Goal: Information Seeking & Learning: Learn about a topic

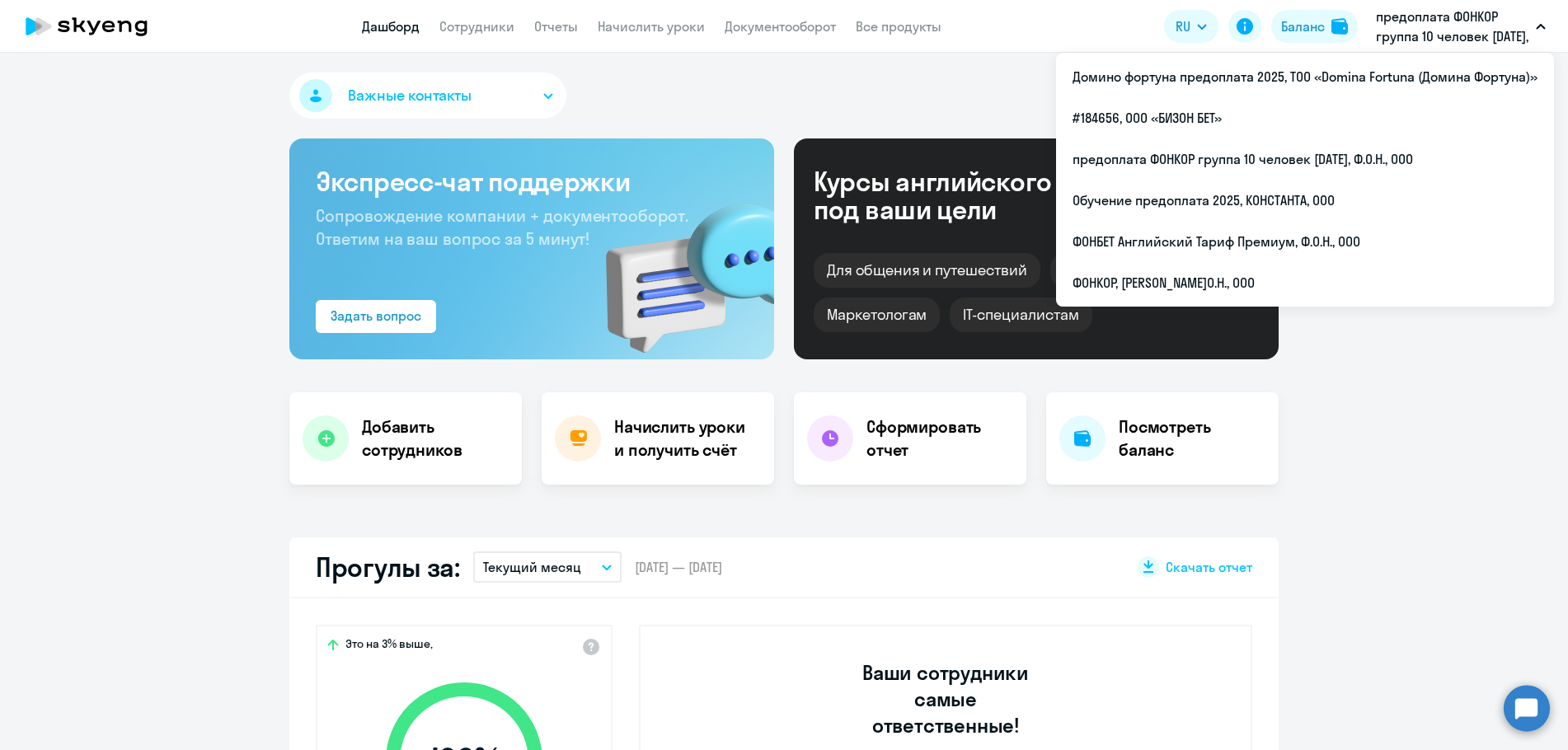
select select "30"
click at [1412, 37] on p "предоплата ФОНКОР группа 10 человек [DATE], Ф.О.Н., ООО" at bounding box center [1453, 26] width 154 height 40
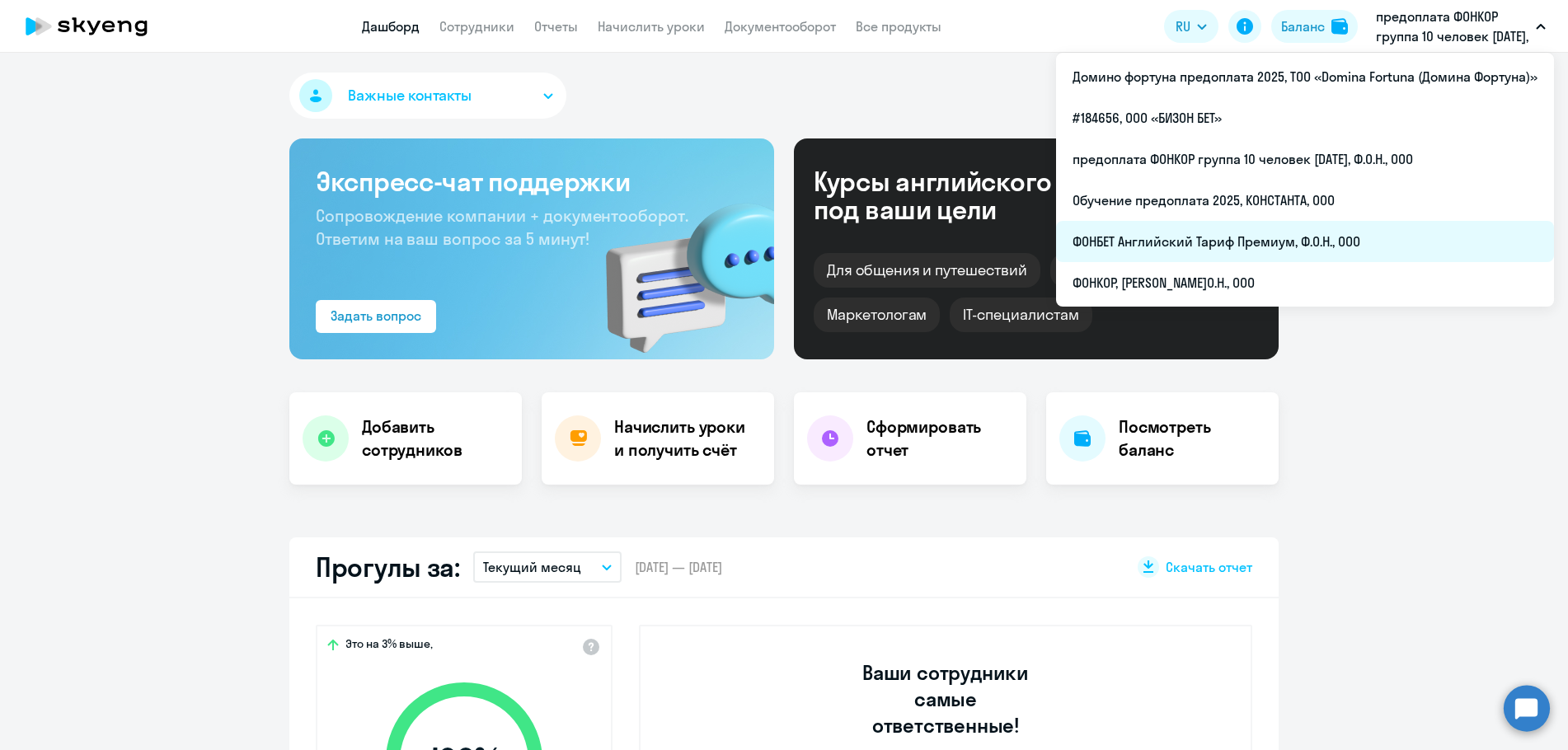
click at [1253, 241] on li "ФОНБЕТ Английский Тариф Премиум, Ф.О.Н., ООО" at bounding box center [1305, 241] width 498 height 41
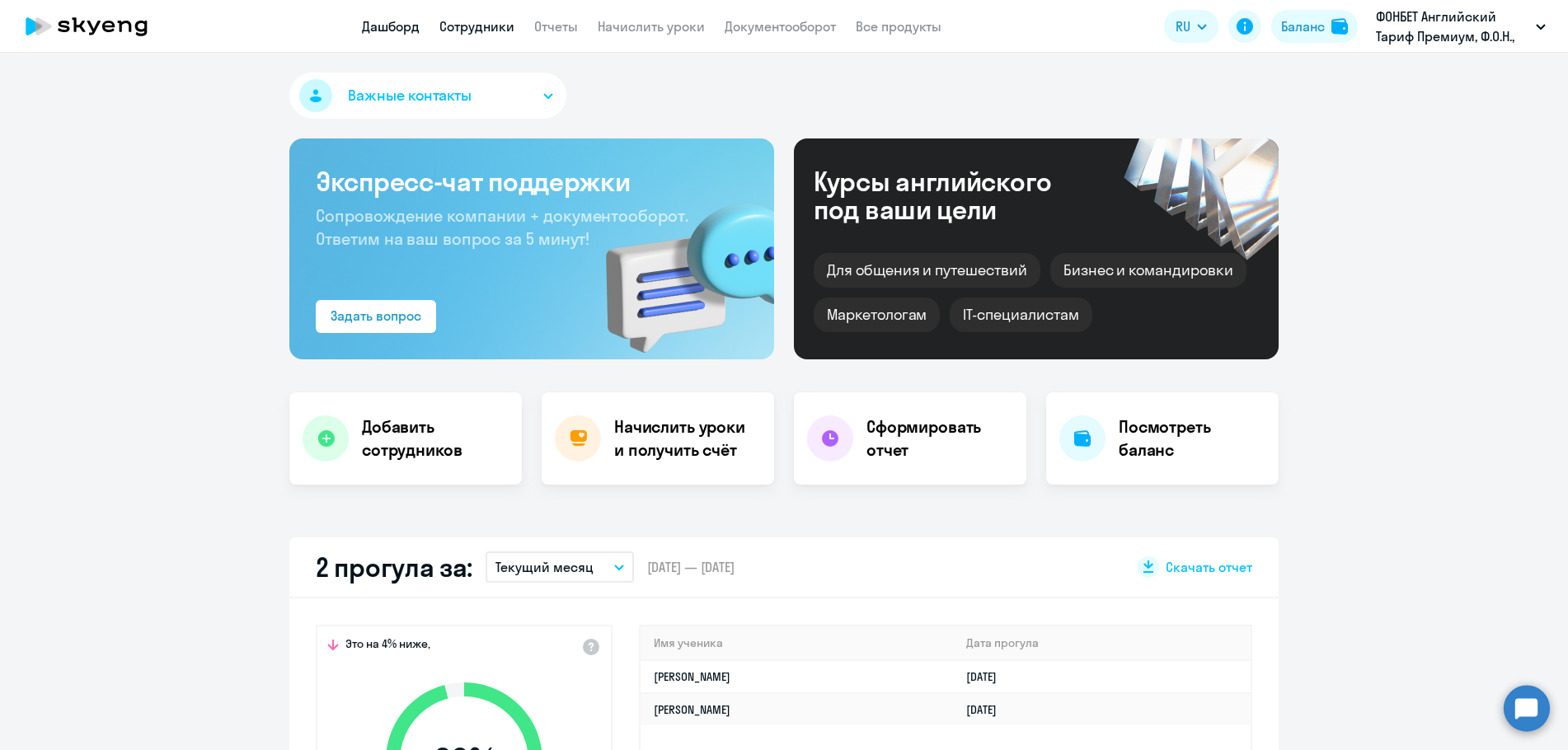
click at [453, 28] on link "Сотрудники" at bounding box center [476, 26] width 75 height 17
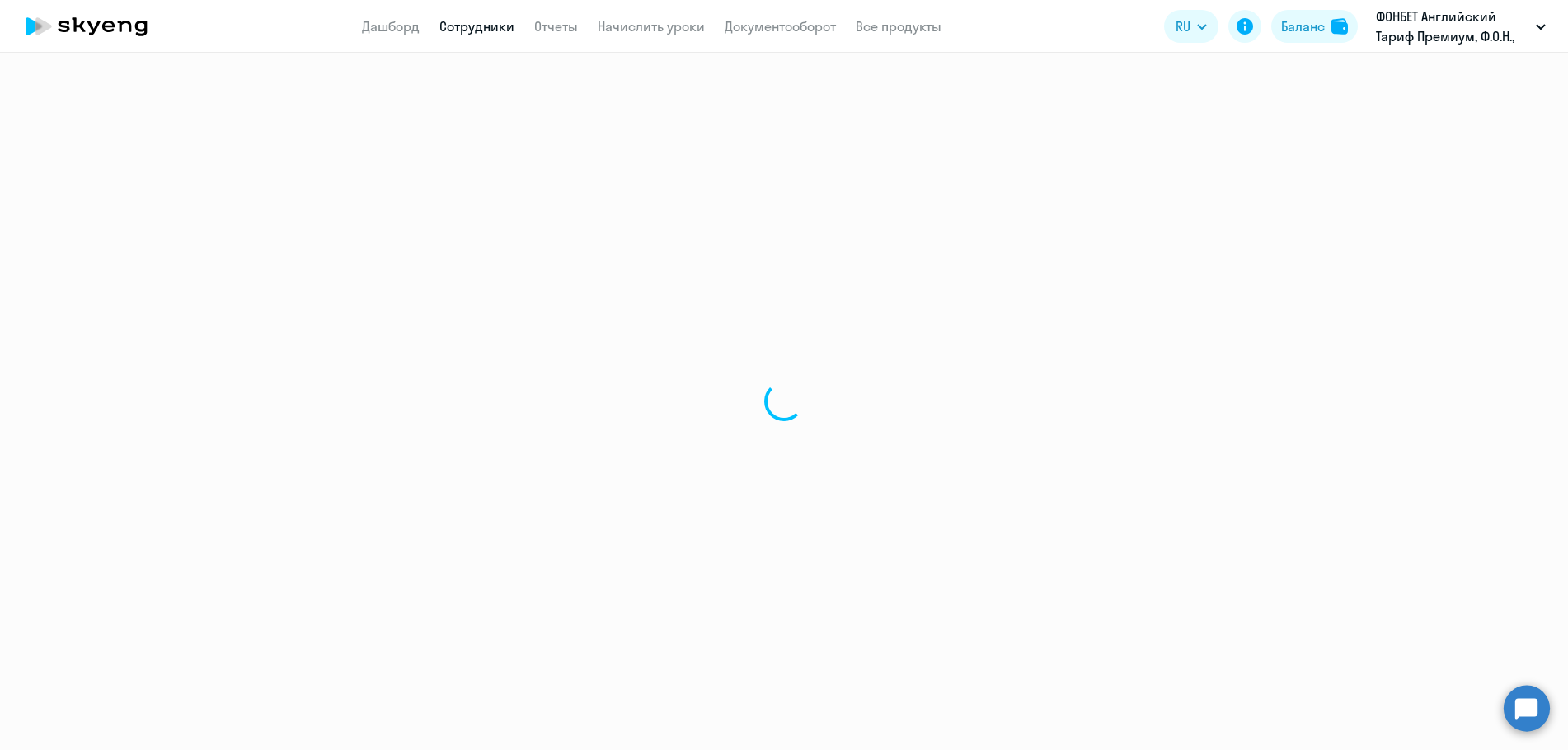
select select "30"
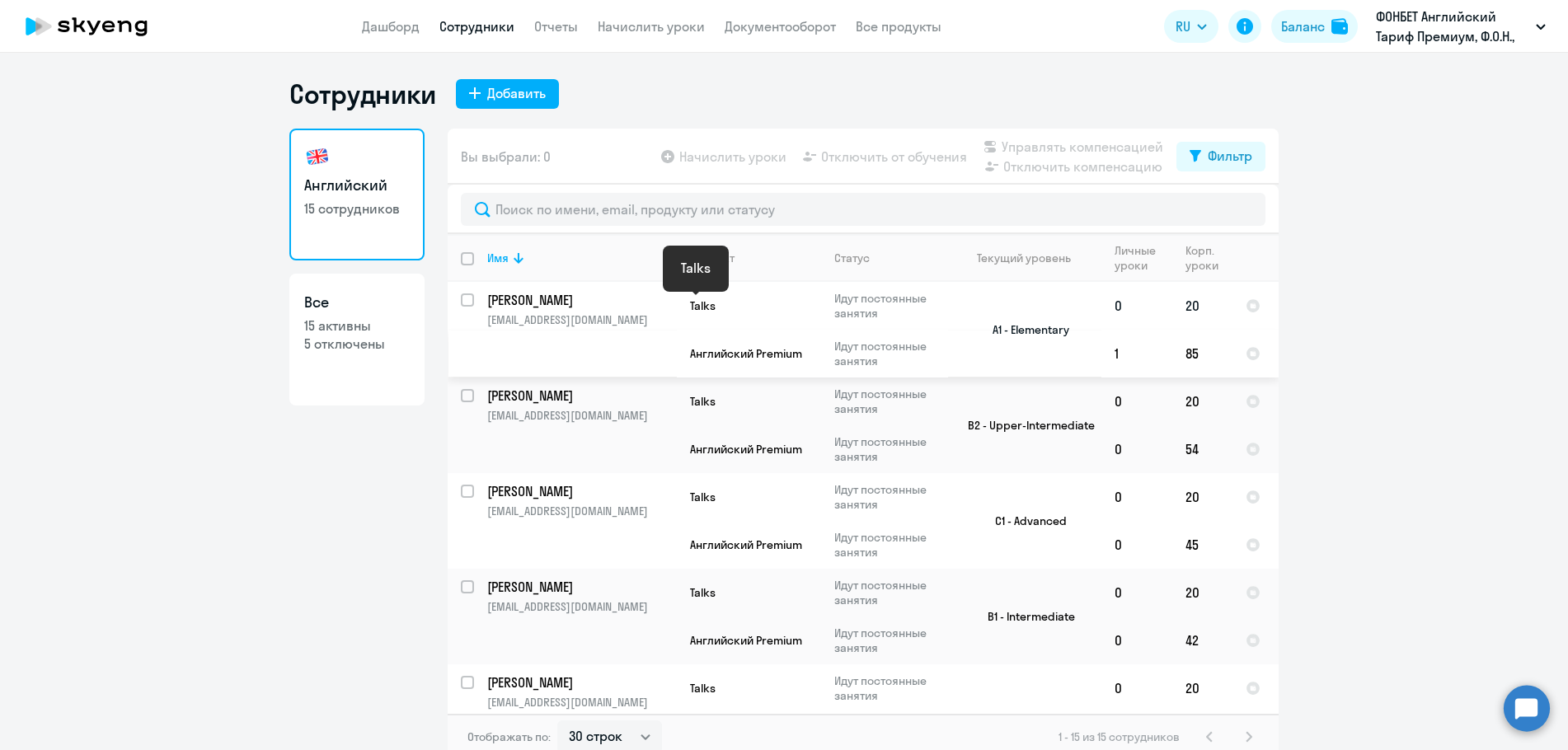
click at [691, 301] on span "Talks" at bounding box center [703, 306] width 25 height 15
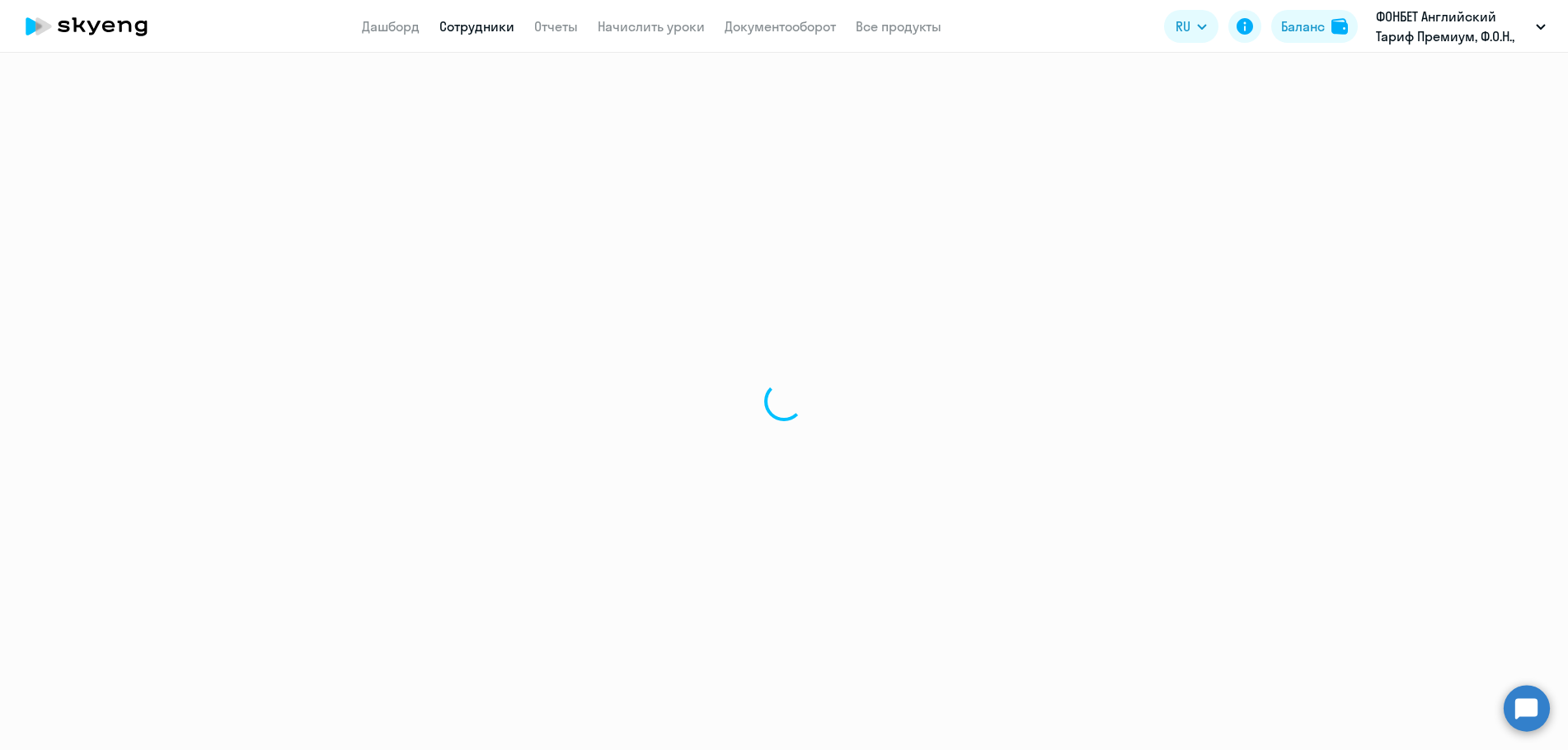
select select "english"
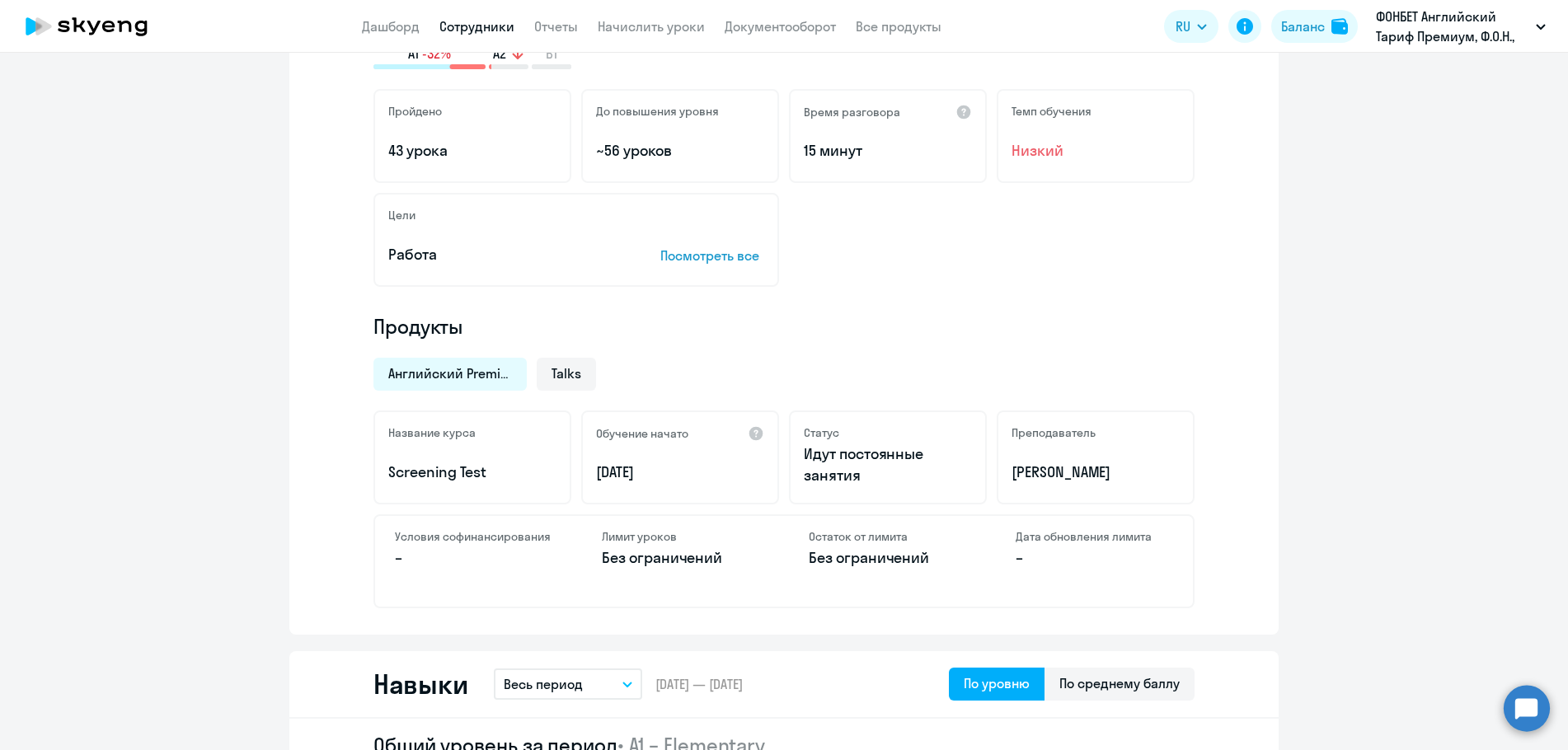
scroll to position [329, 0]
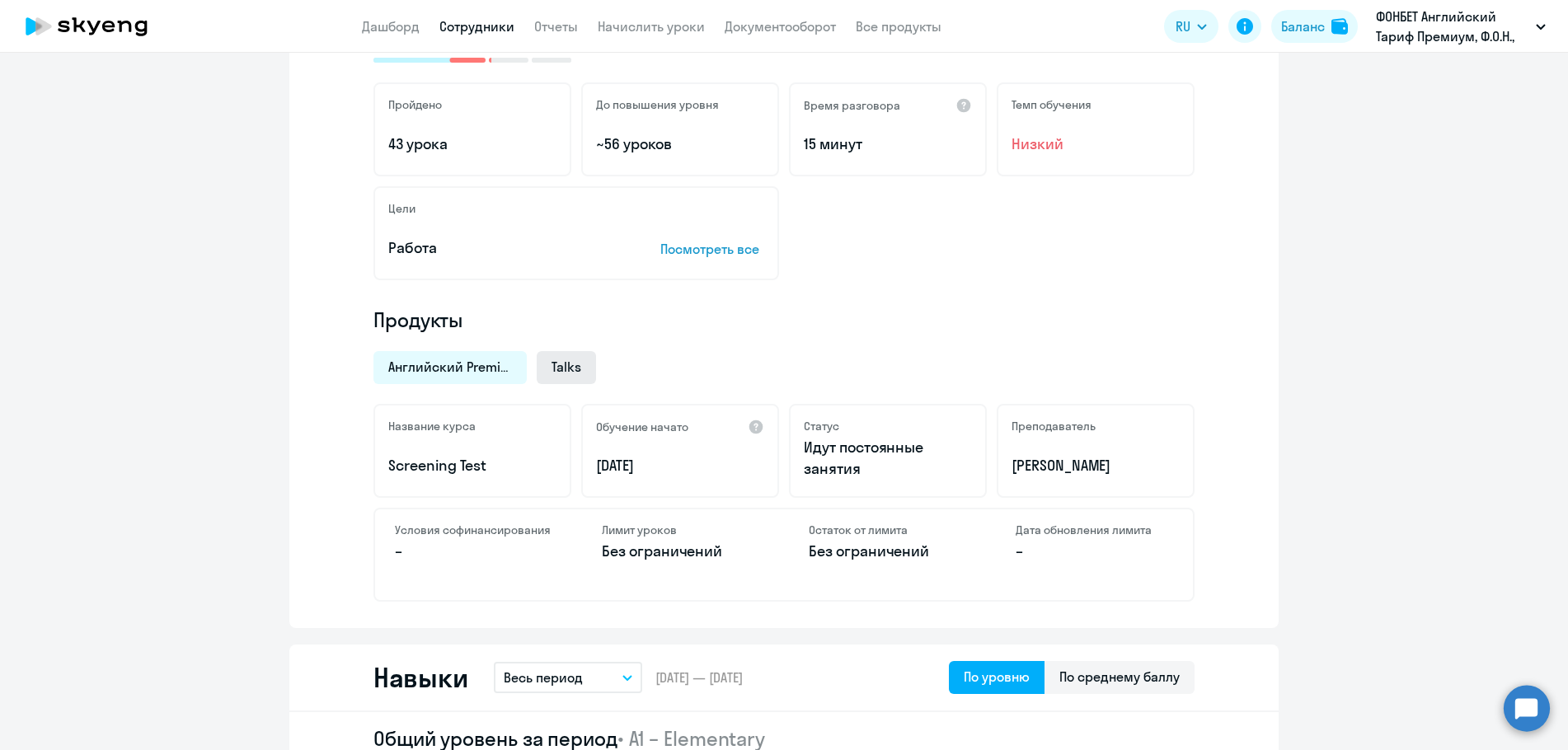
click at [565, 375] on span "Talks" at bounding box center [567, 367] width 30 height 18
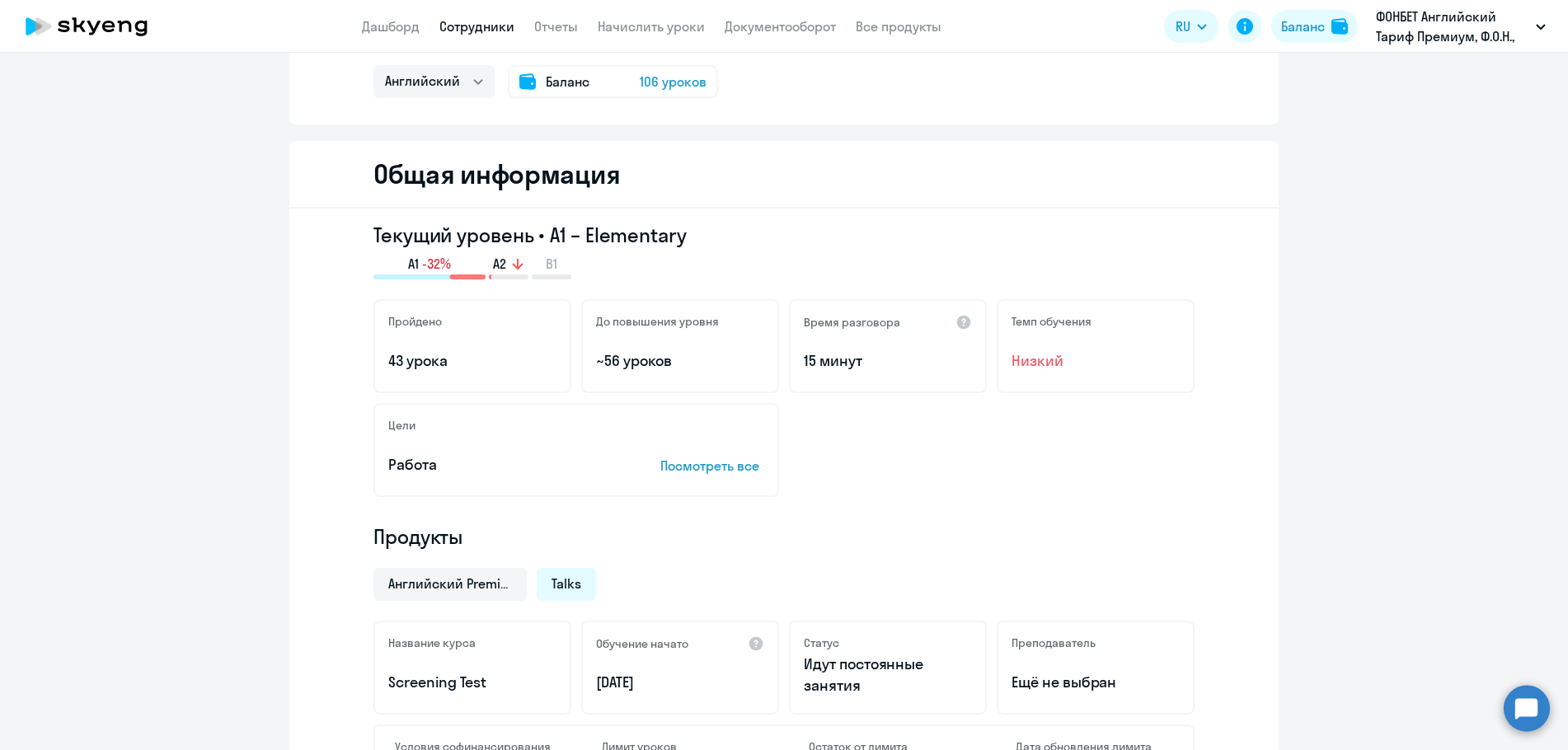
scroll to position [0, 0]
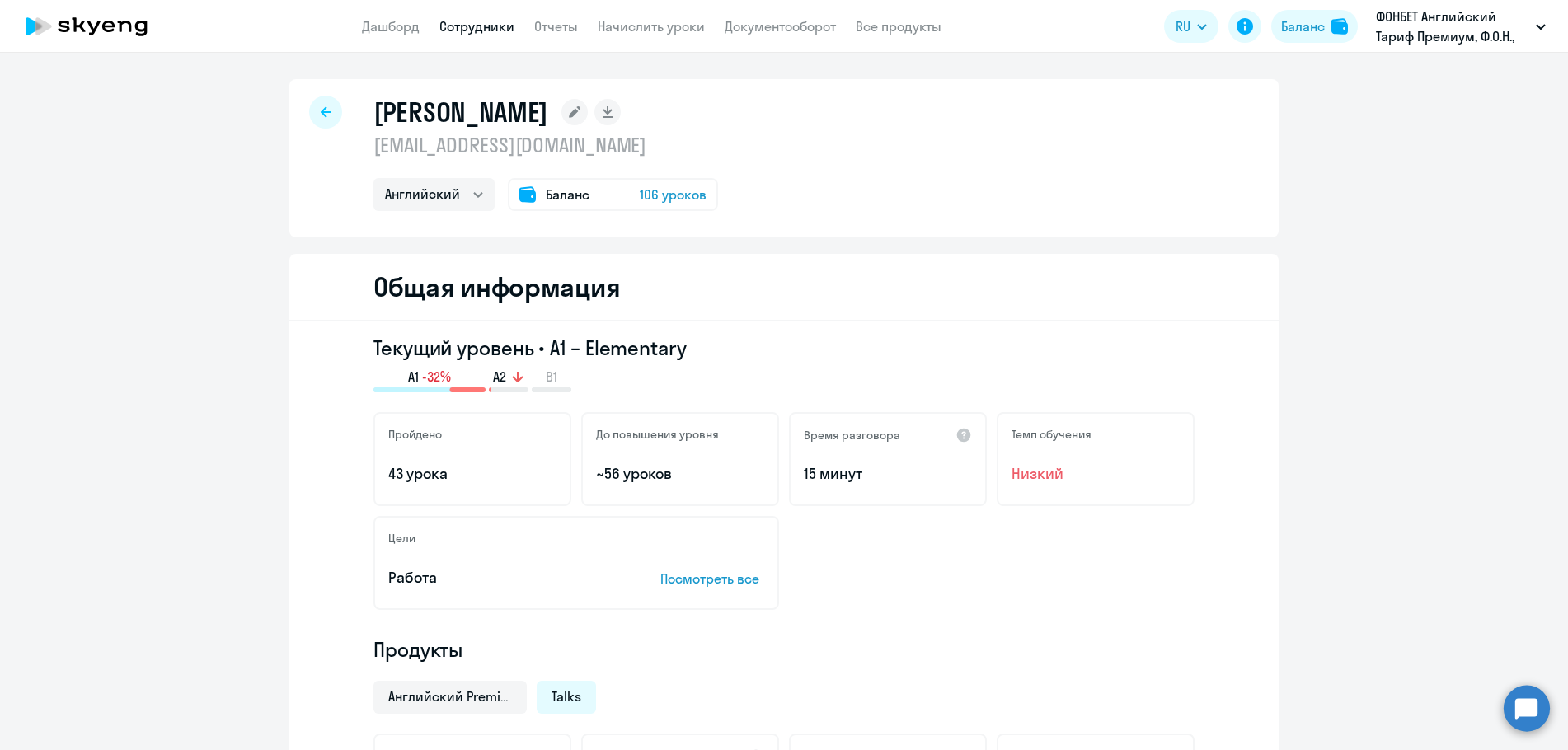
click at [473, 33] on link "Сотрудники" at bounding box center [476, 26] width 75 height 17
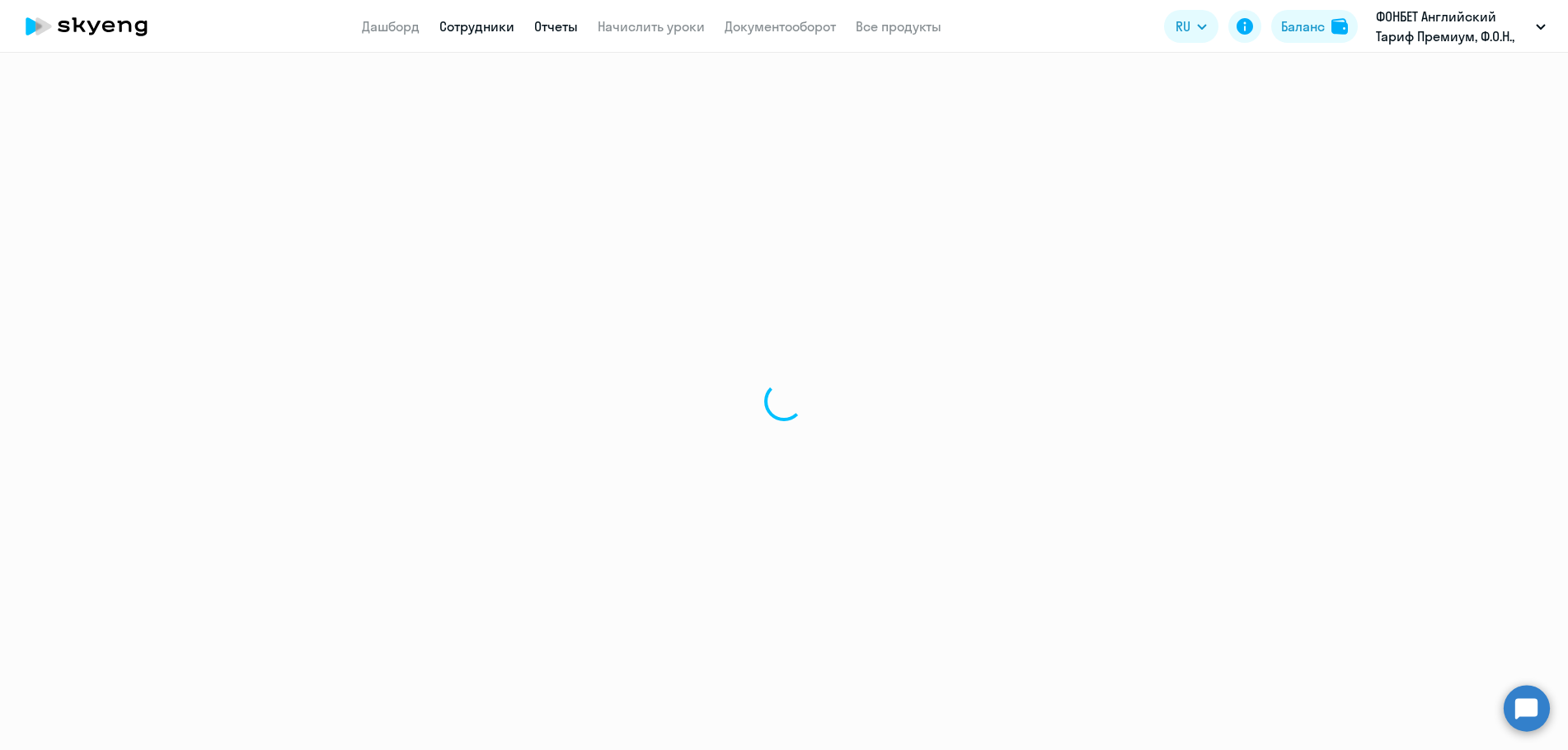
select select "30"
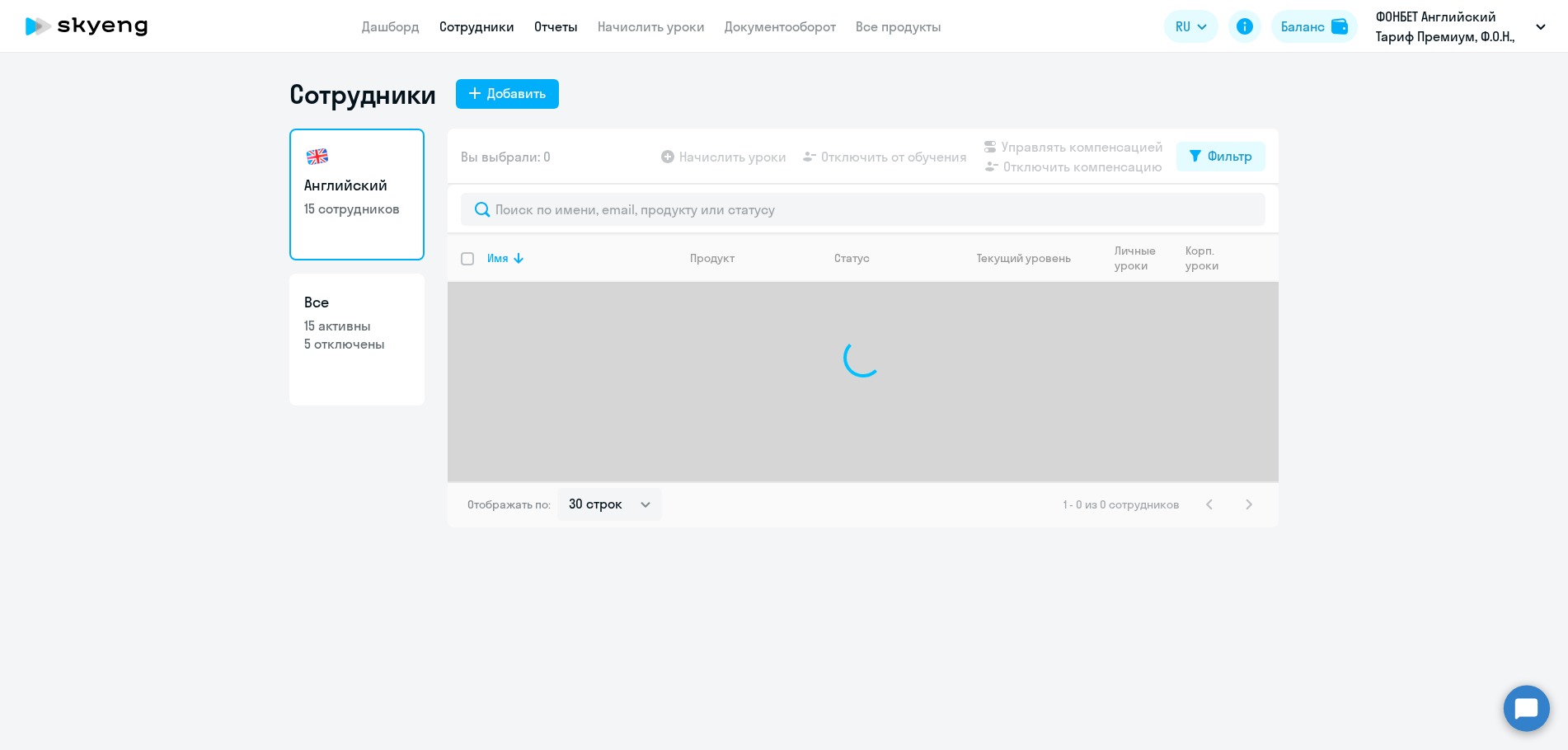
click at [547, 33] on link "Отчеты" at bounding box center [556, 26] width 44 height 17
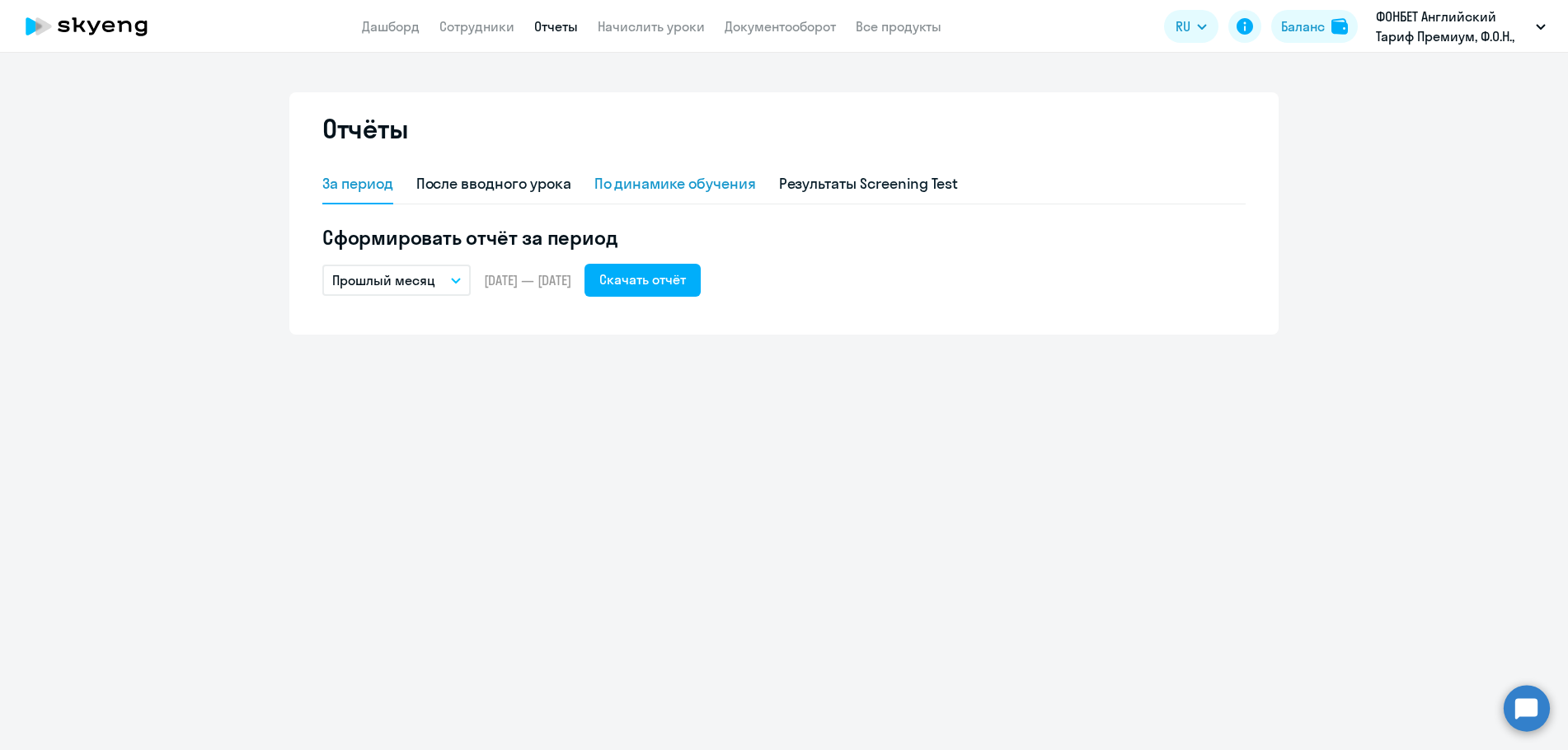
click at [677, 181] on div "По динамике обучения" at bounding box center [676, 183] width 162 height 21
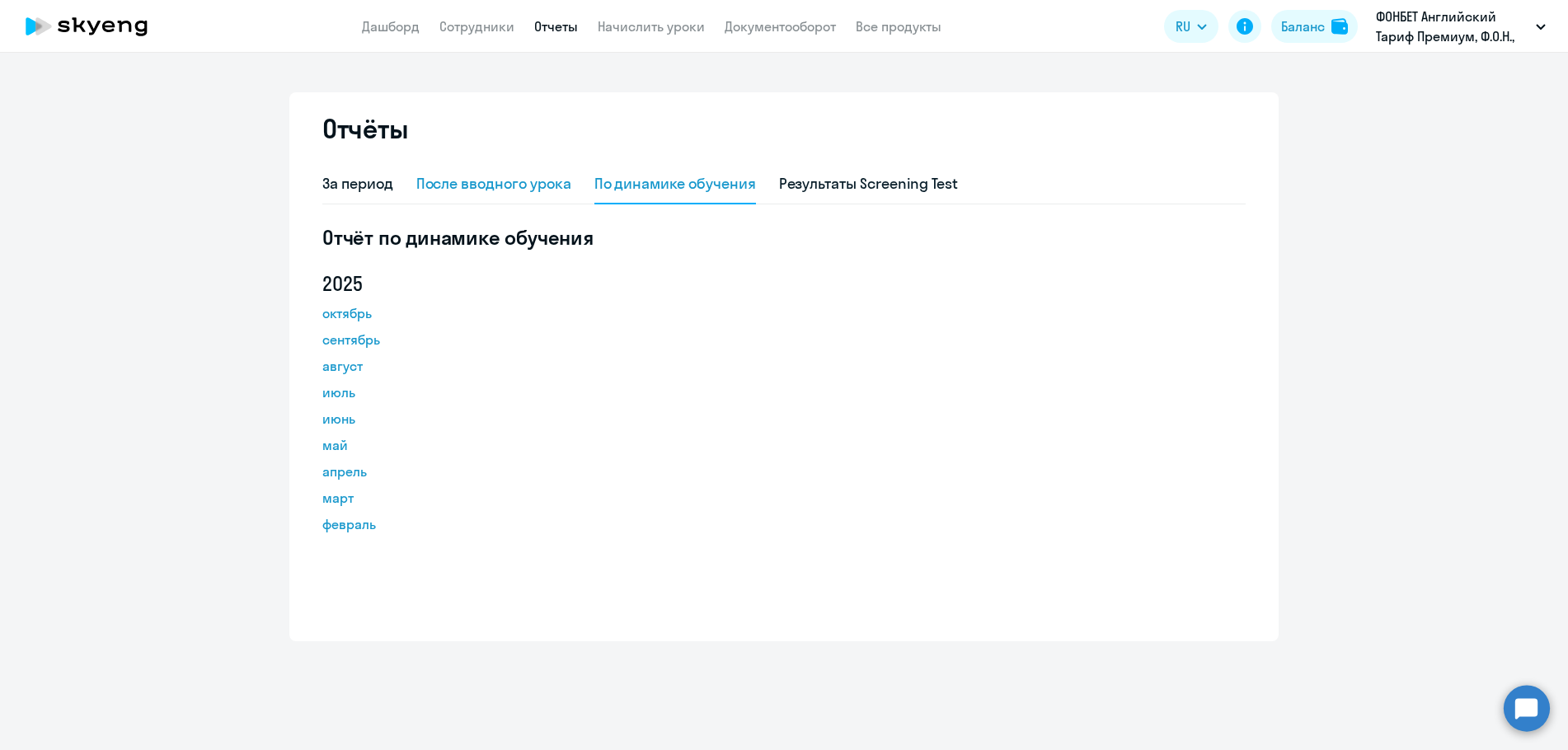
click at [543, 181] on div "После вводного урока" at bounding box center [494, 183] width 155 height 21
select select "10"
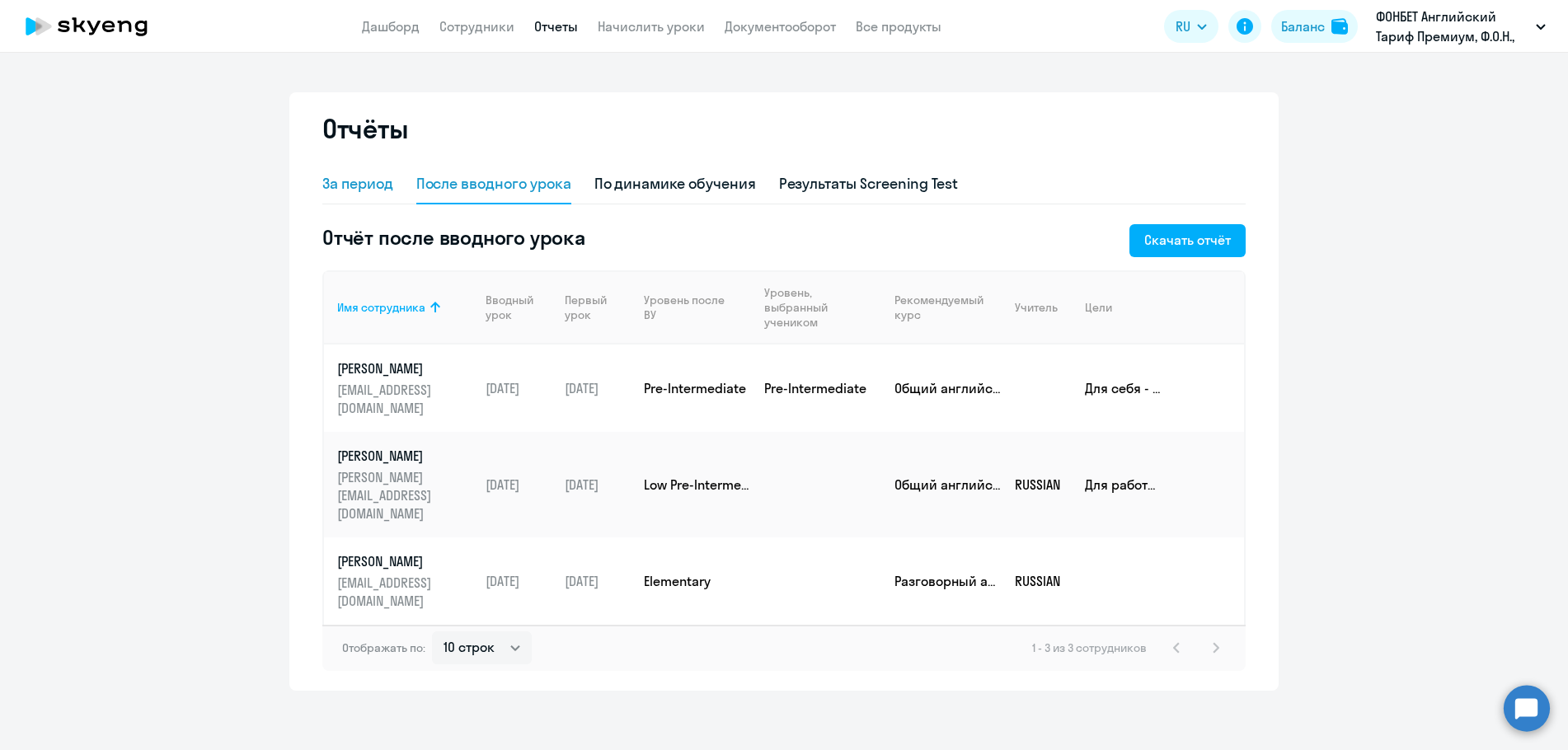
click at [371, 190] on div "За период" at bounding box center [357, 183] width 71 height 21
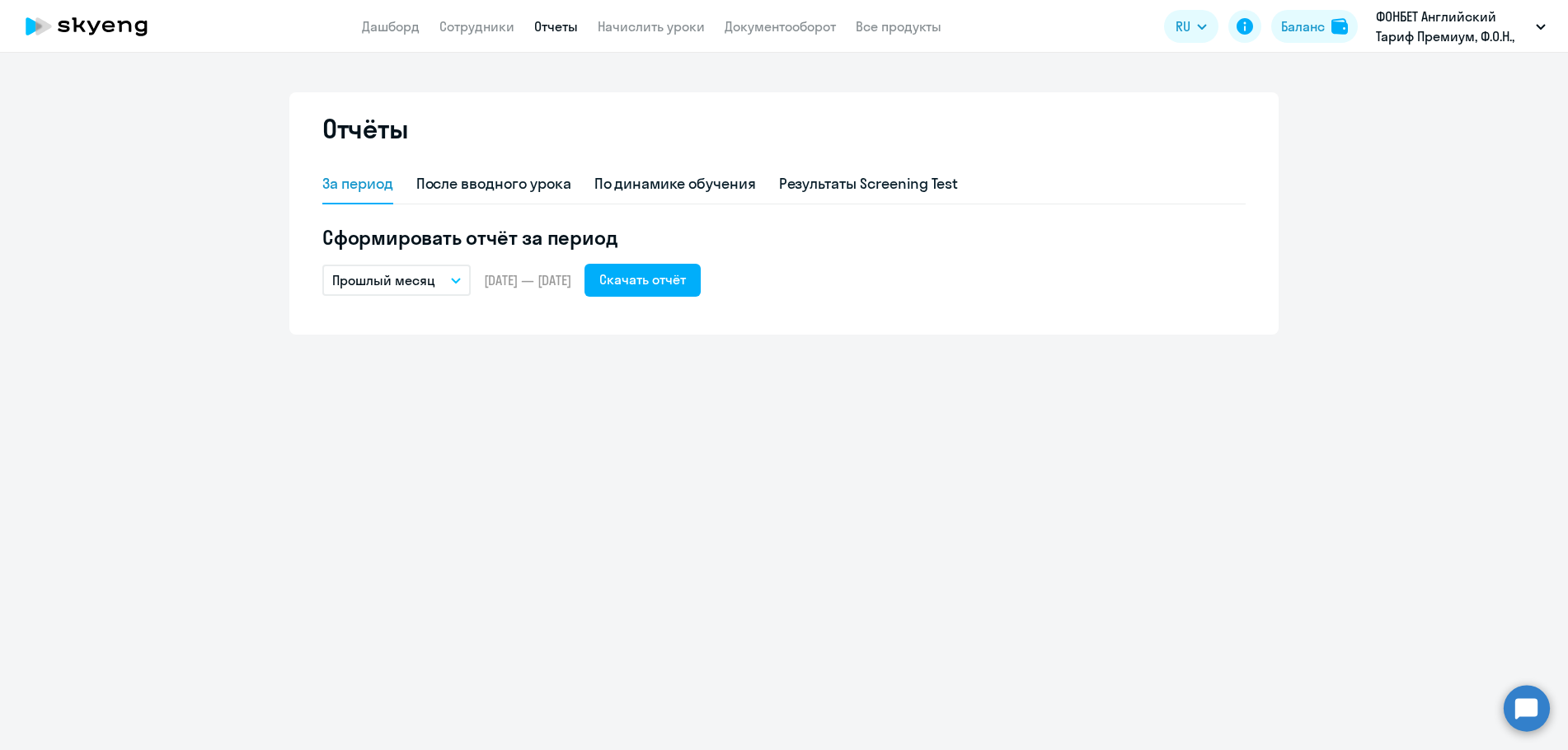
click at [447, 279] on button "Прошлый месяц" at bounding box center [396, 280] width 149 height 32
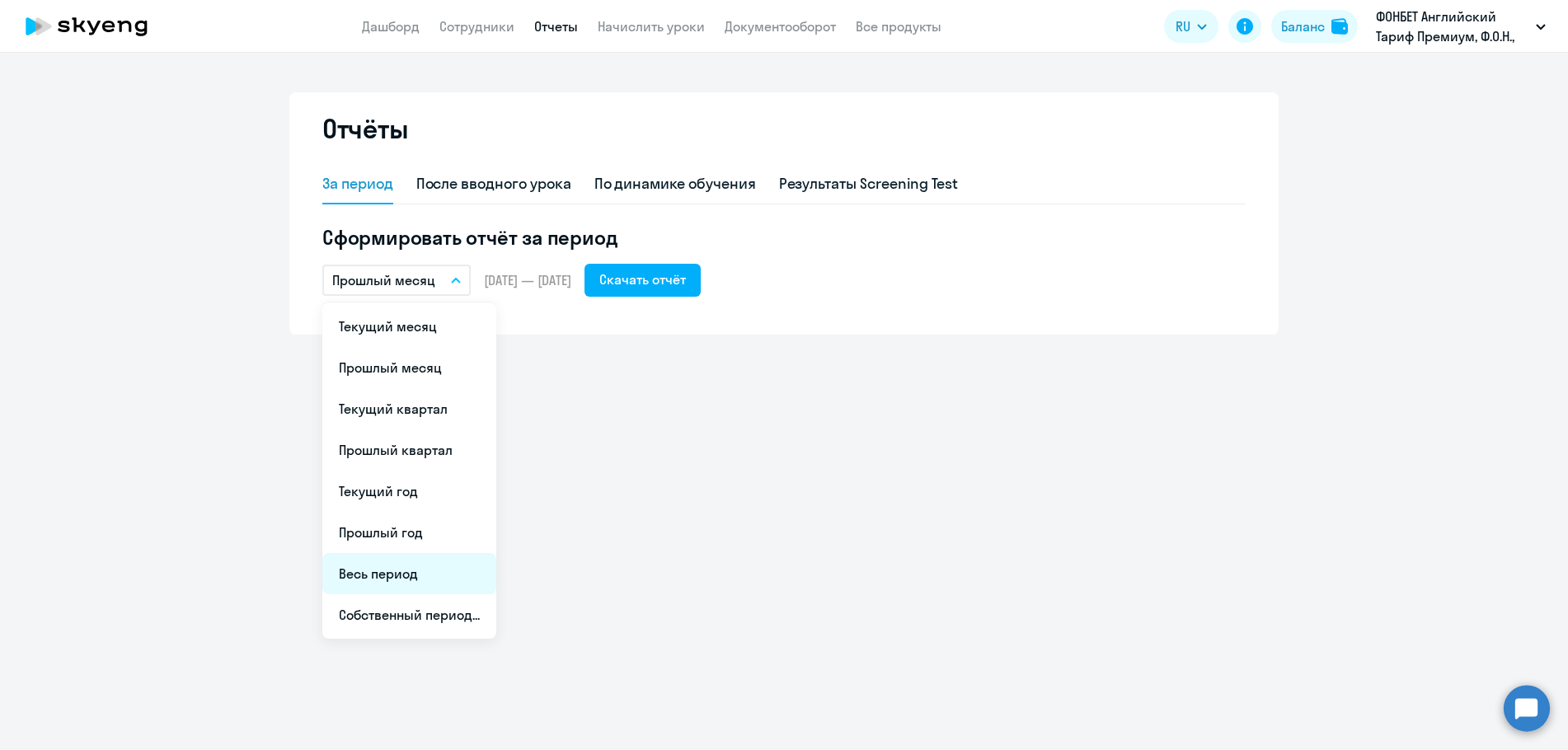
click at [397, 570] on li "Весь период" at bounding box center [409, 574] width 174 height 41
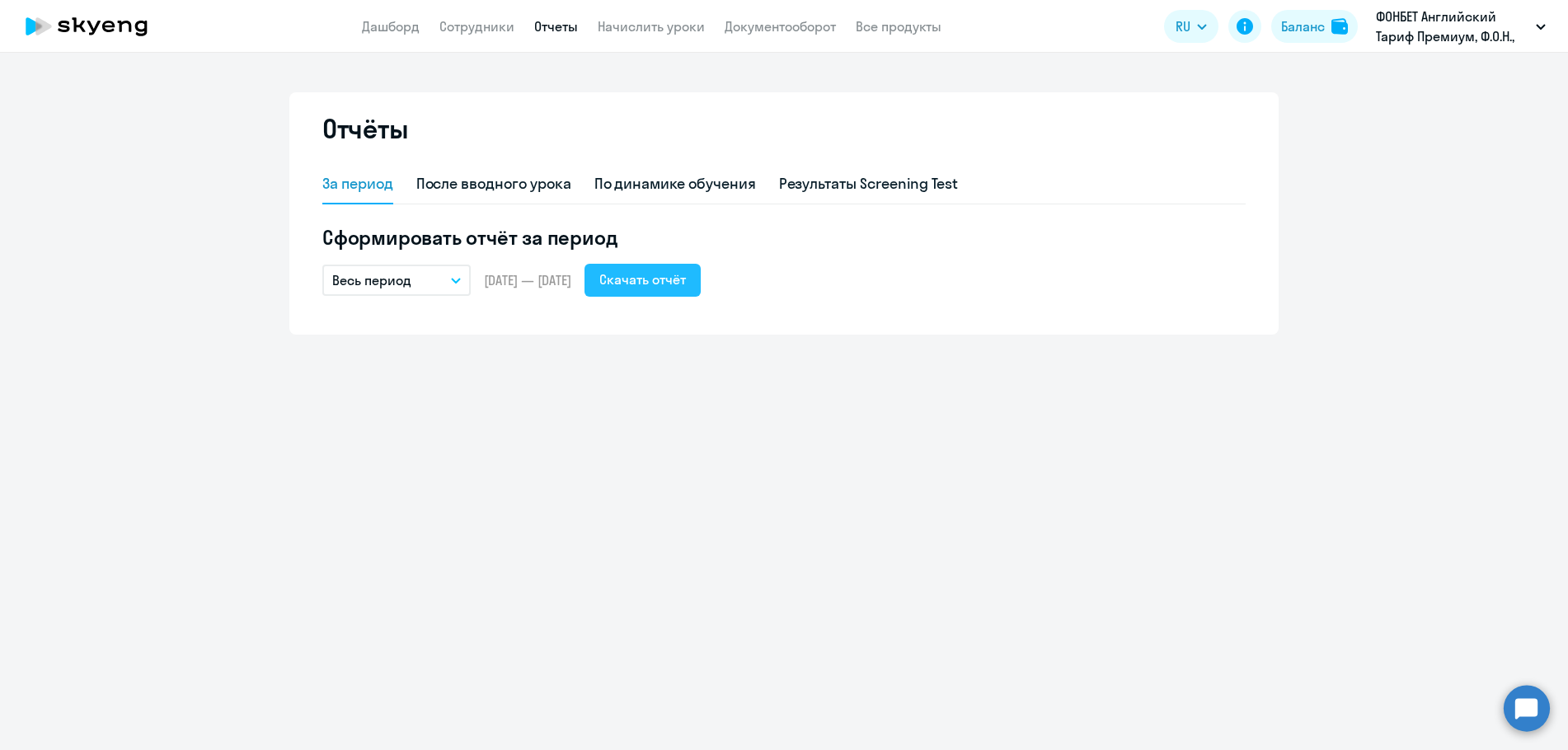
click at [676, 277] on div "Скачать отчёт" at bounding box center [642, 279] width 87 height 20
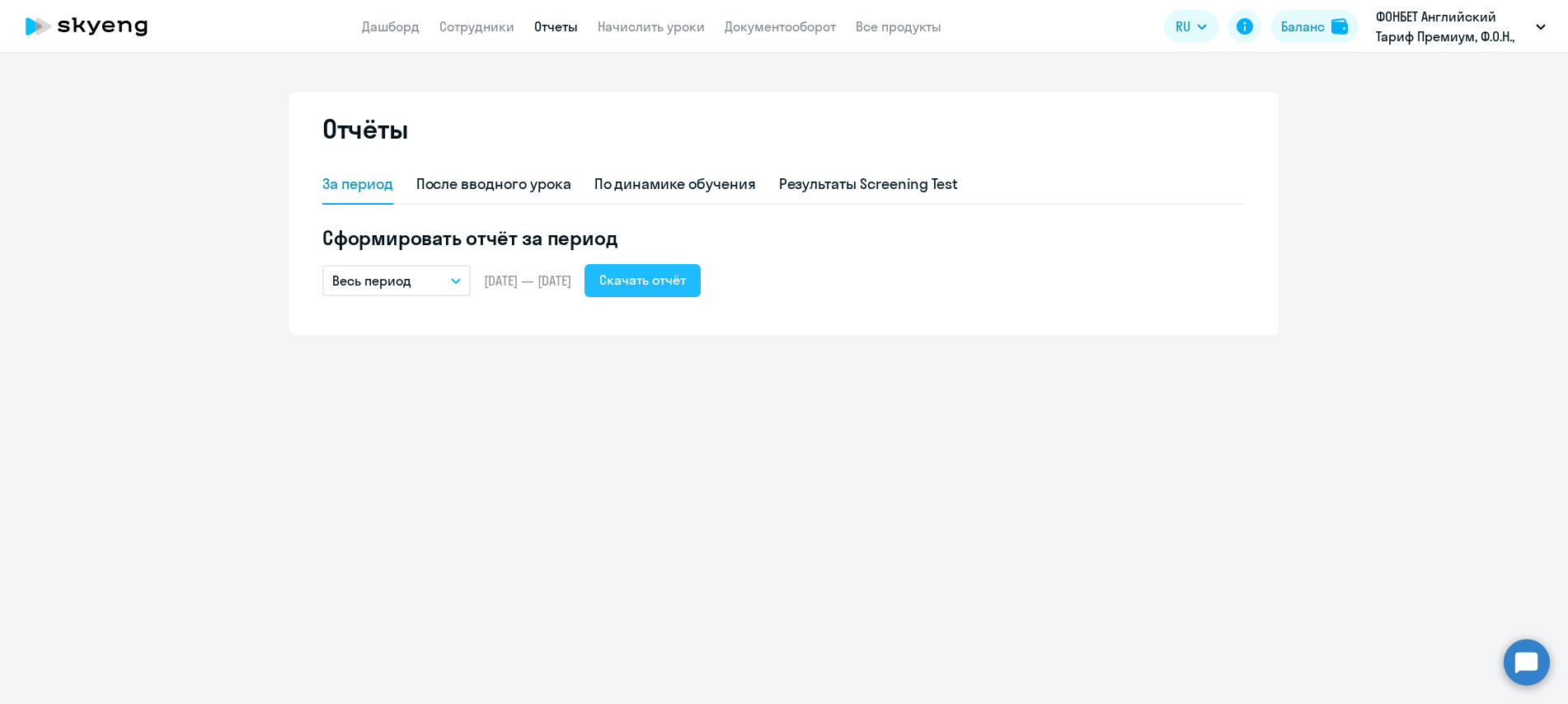
click at [676, 278] on div "Скачать отчёт" at bounding box center [642, 279] width 87 height 20
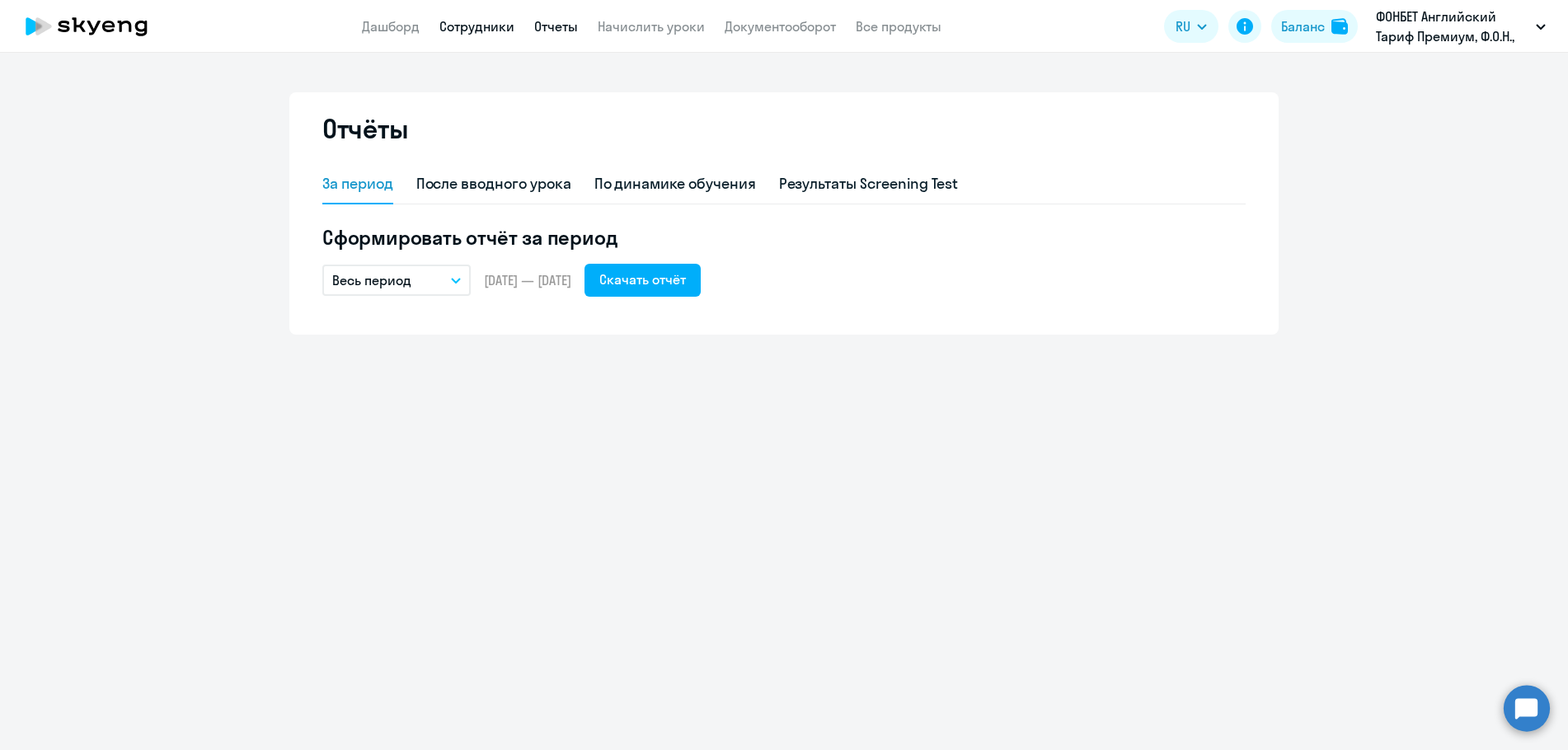
click at [449, 24] on link "Сотрудники" at bounding box center [476, 26] width 75 height 17
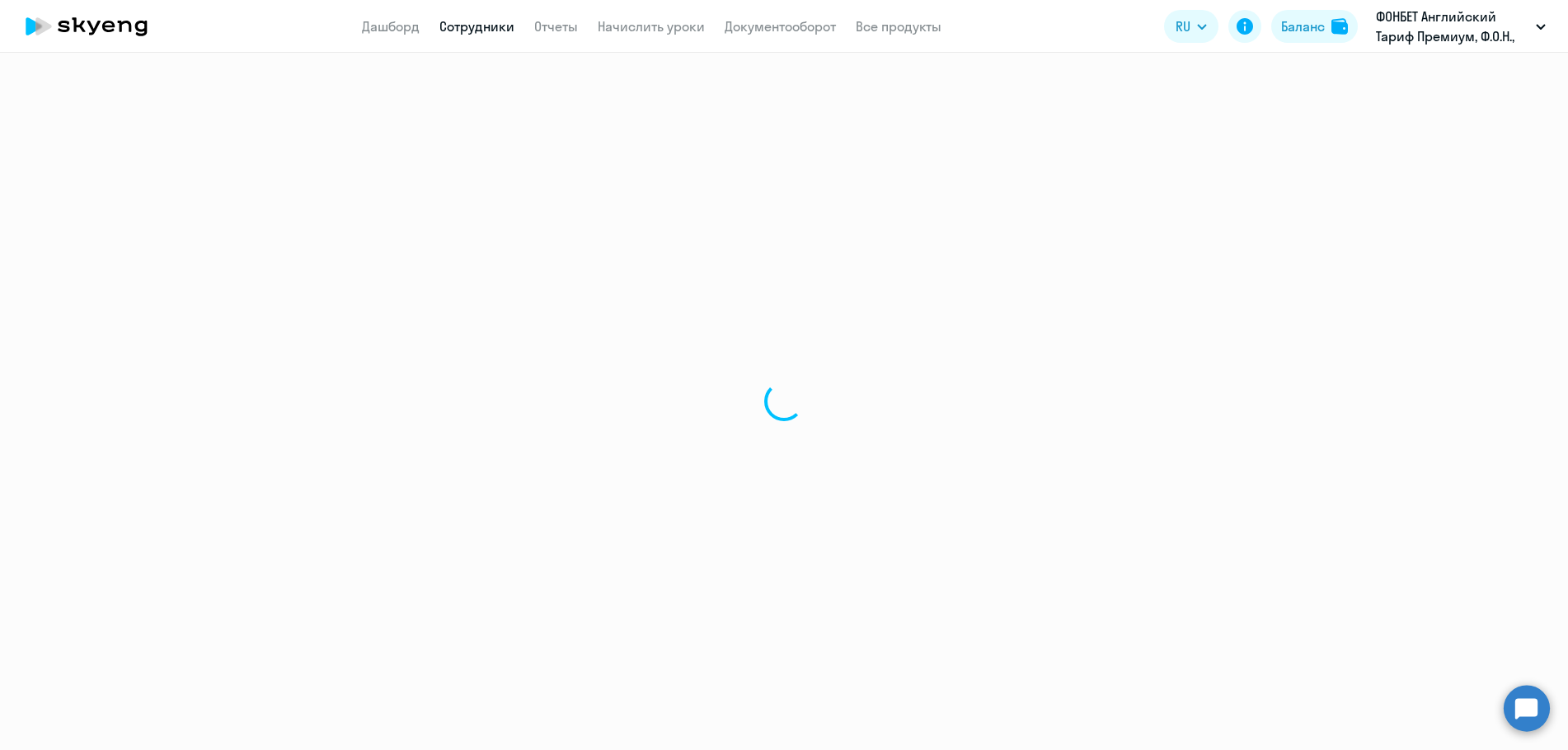
select select "30"
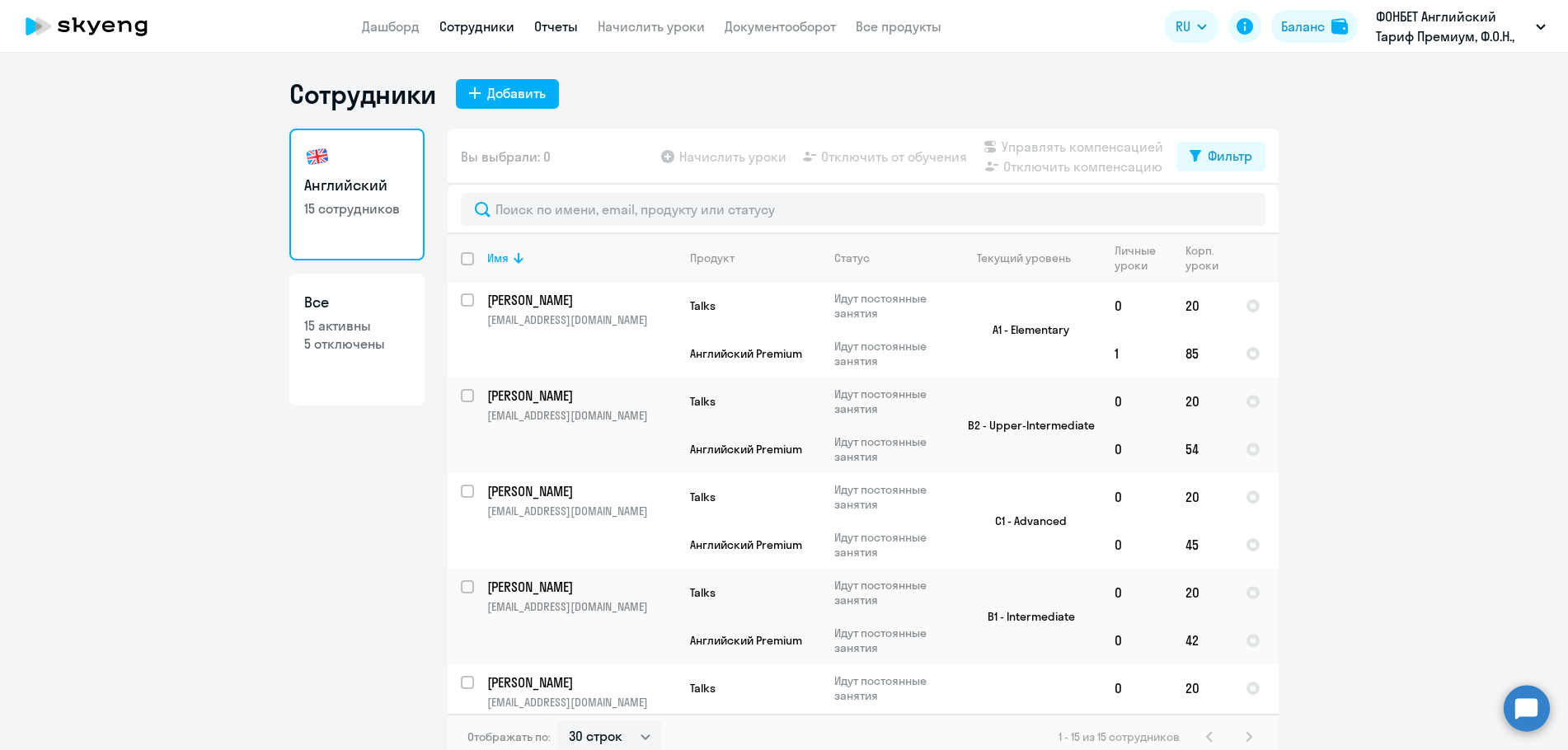
click at [557, 31] on link "Отчеты" at bounding box center [556, 26] width 44 height 17
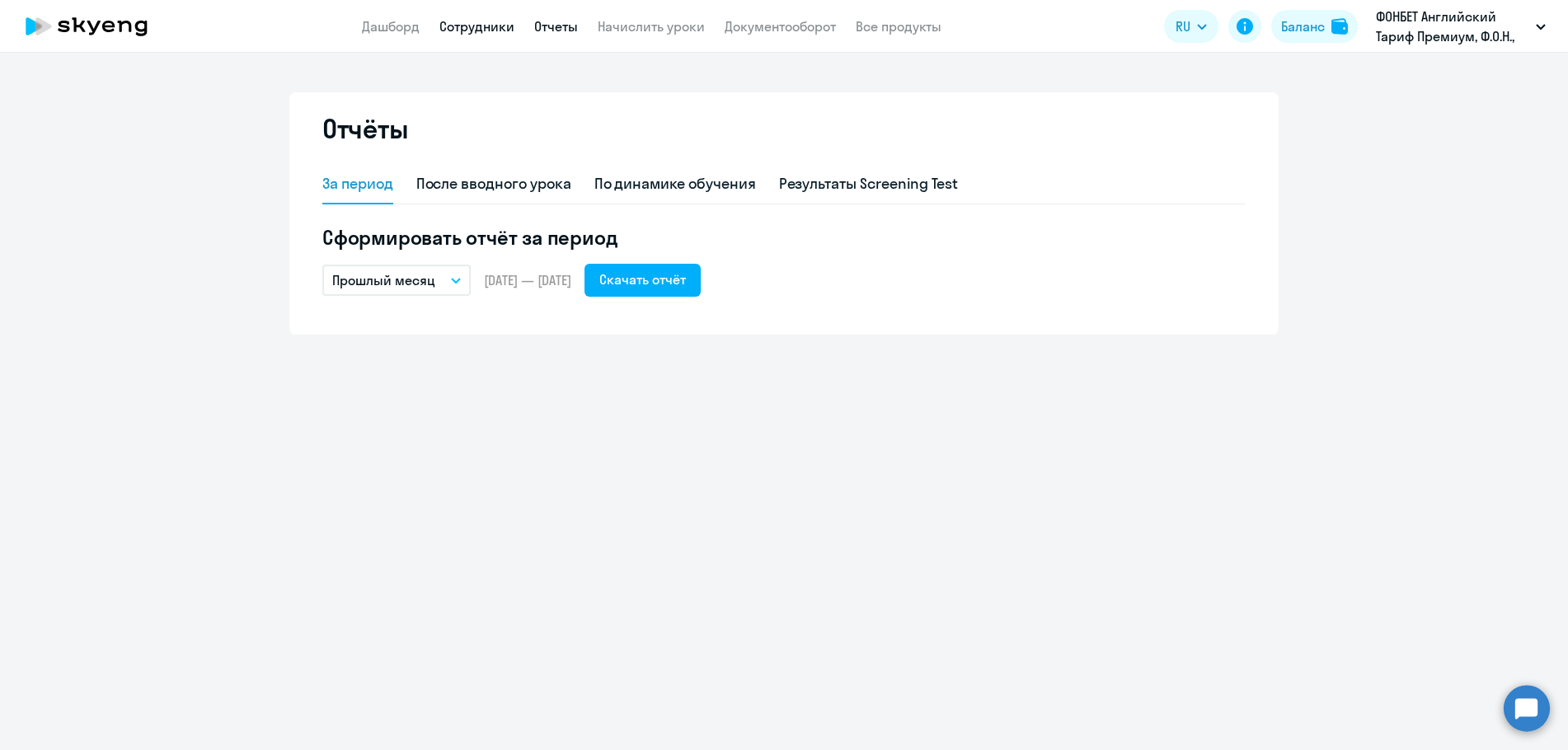
click at [465, 23] on link "Сотрудники" at bounding box center [476, 26] width 75 height 17
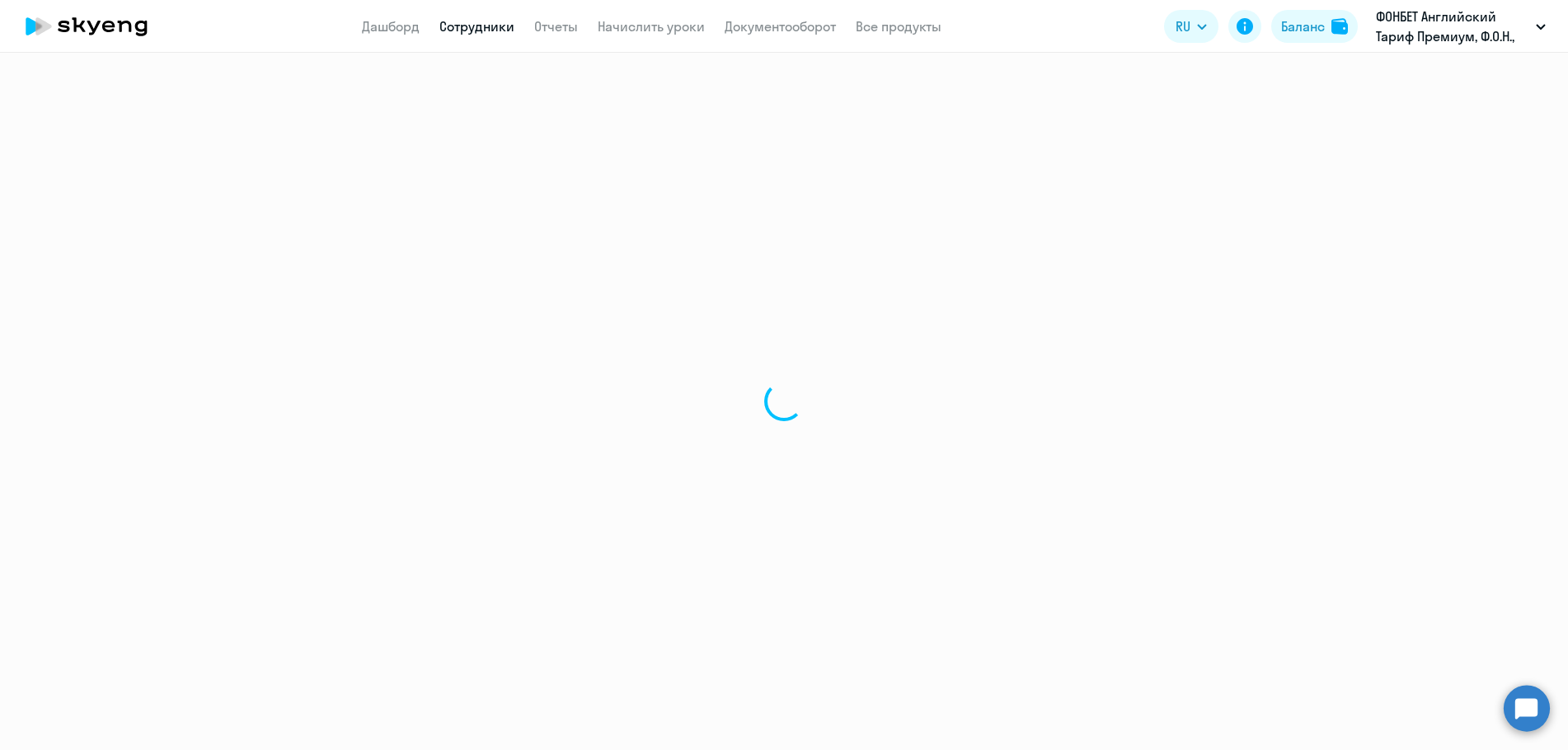
select select "30"
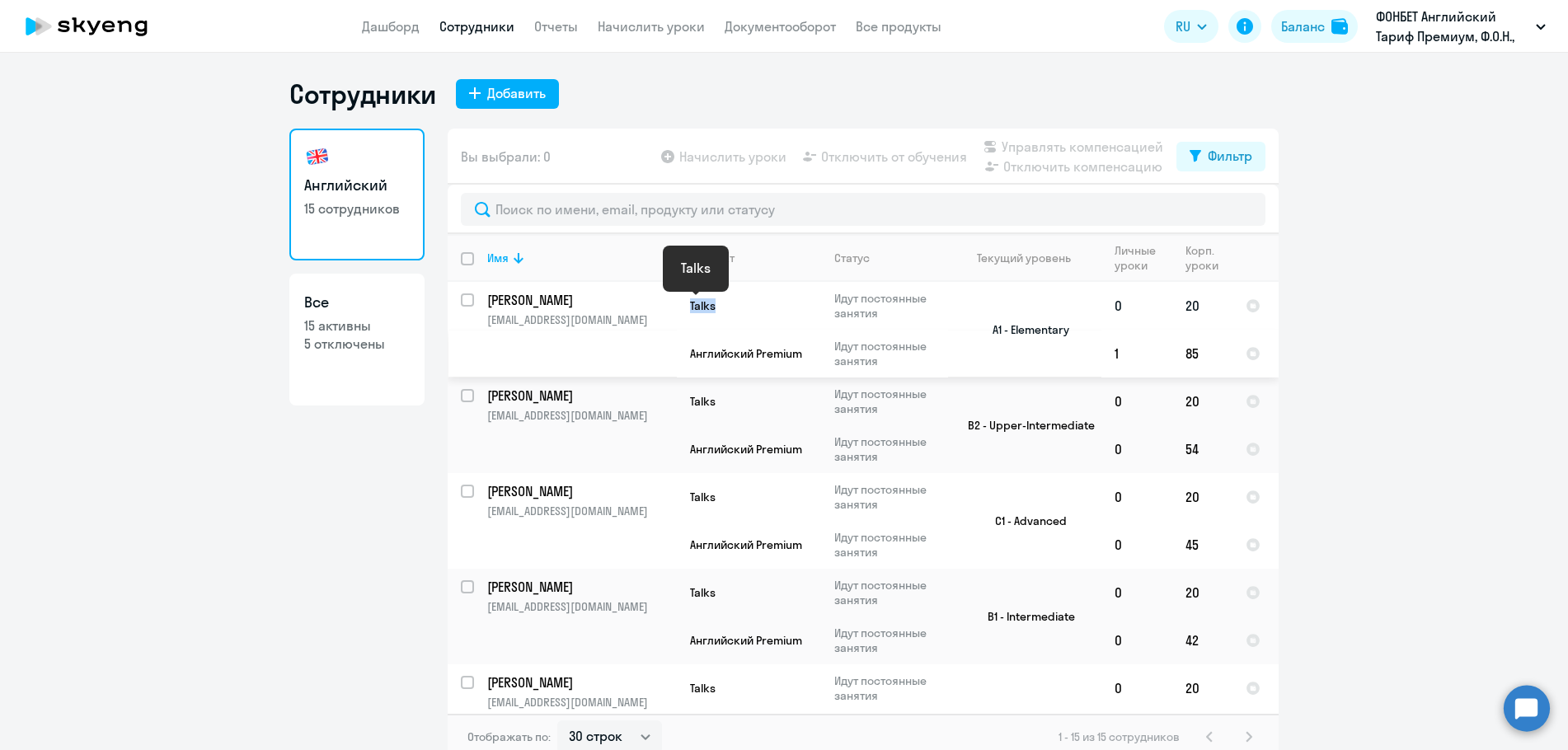
drag, startPoint x: 712, startPoint y: 308, endPoint x: 685, endPoint y: 306, distance: 27.1
click at [690, 306] on p "Talks" at bounding box center [750, 306] width 119 height 15
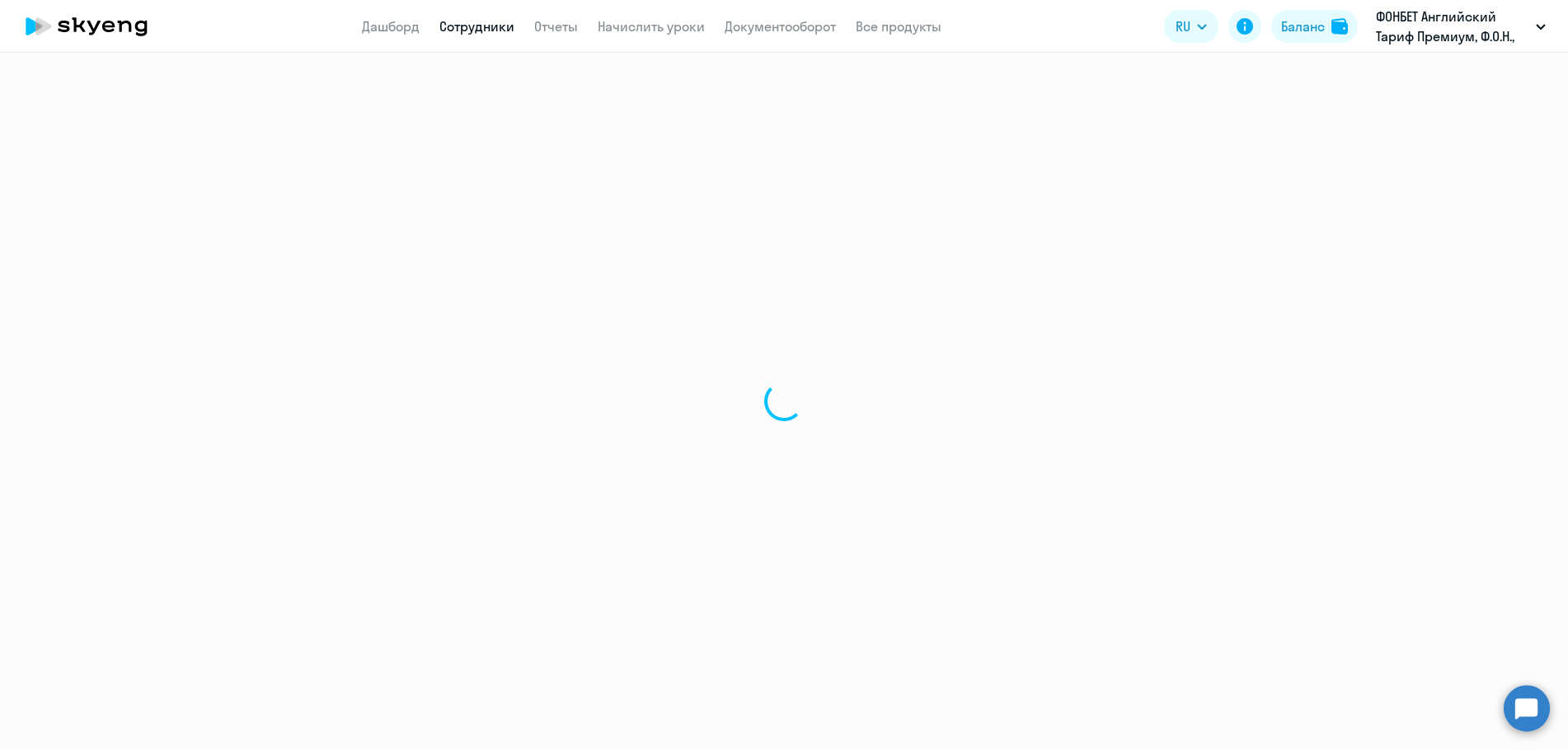
select select "english"
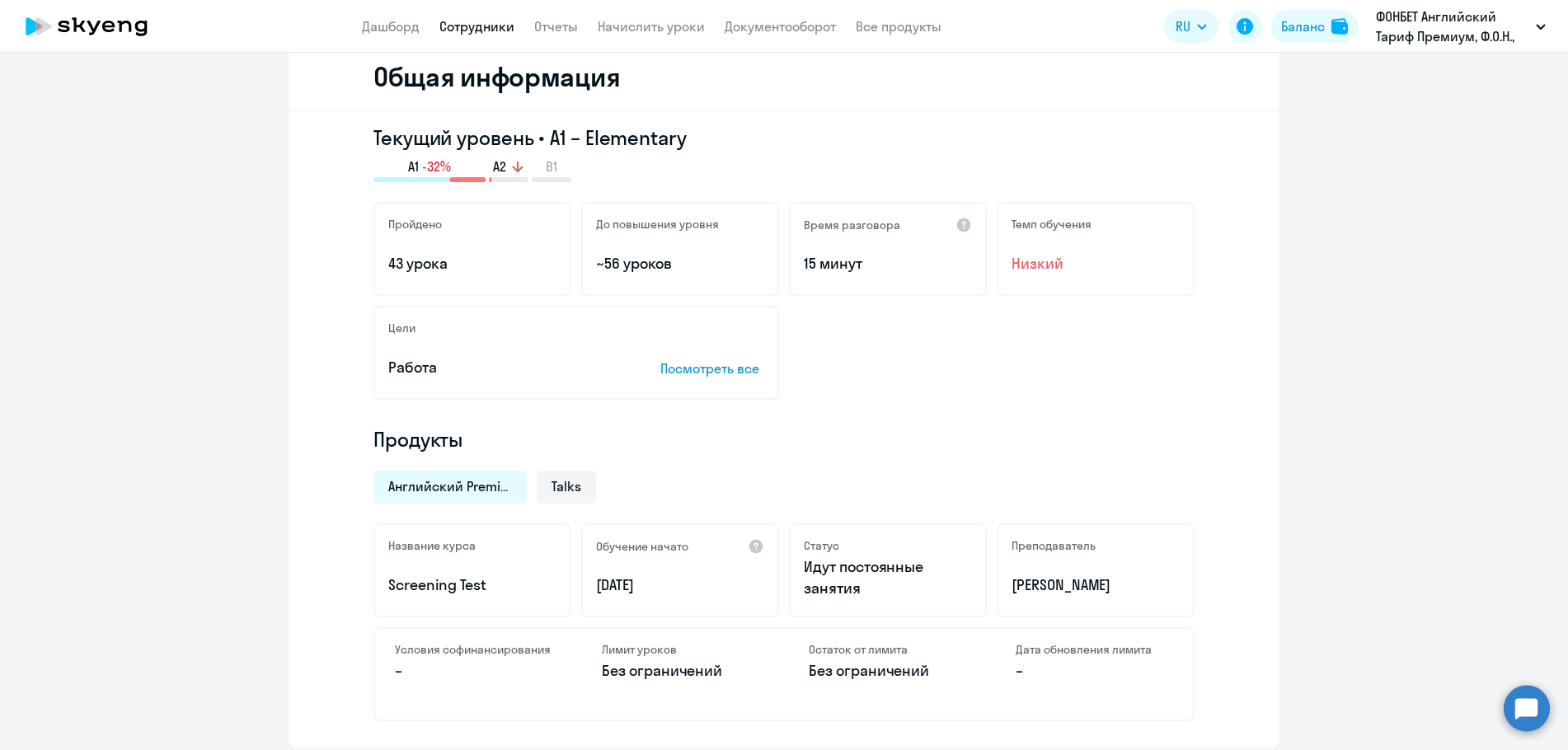
scroll to position [248, 0]
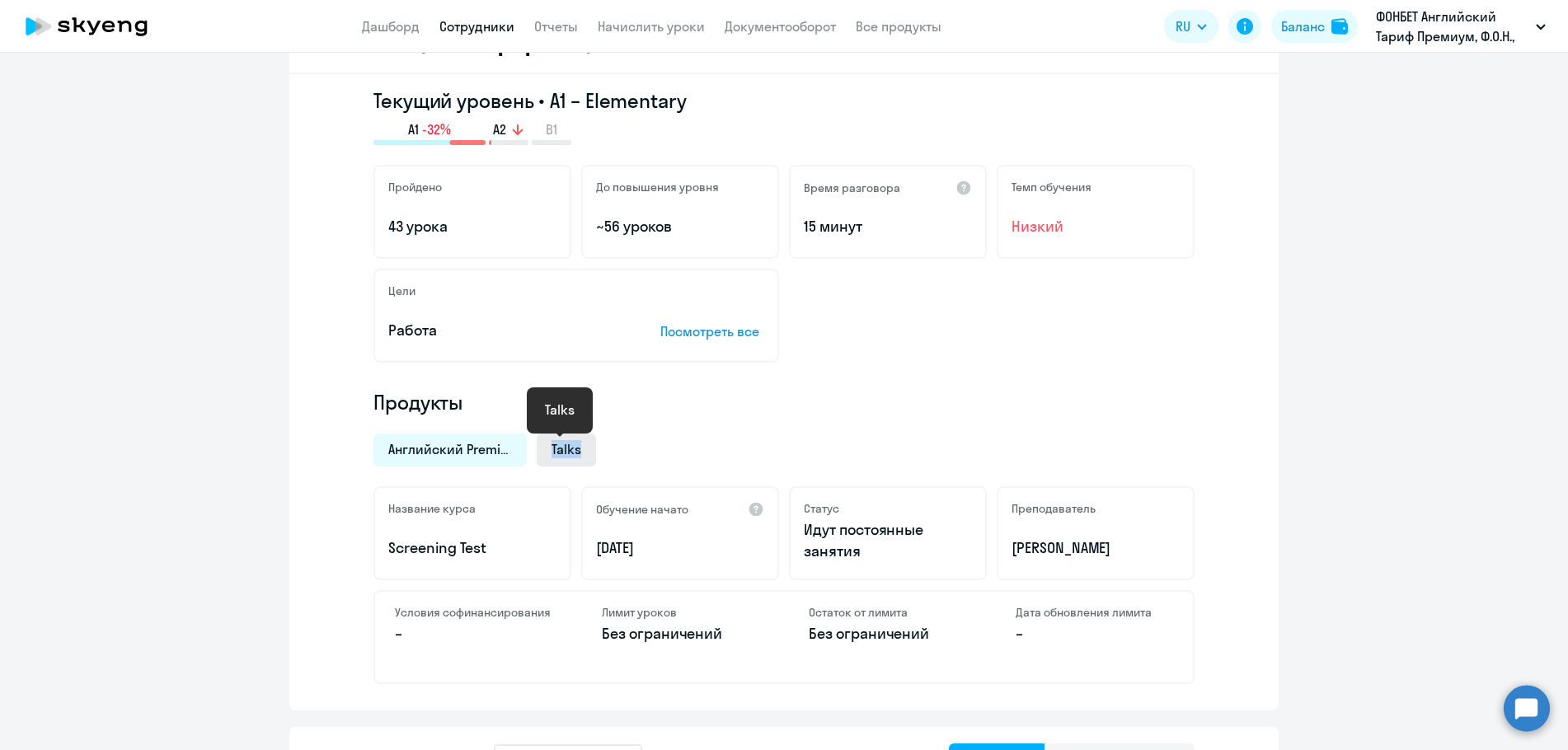
drag, startPoint x: 581, startPoint y: 452, endPoint x: 545, endPoint y: 453, distance: 36.0
click at [545, 453] on div "Talks" at bounding box center [567, 449] width 60 height 33
copy span "Talks"
click at [436, 453] on span "Английский Premium" at bounding box center [449, 449] width 124 height 18
click at [552, 454] on span "Talks" at bounding box center [567, 449] width 30 height 18
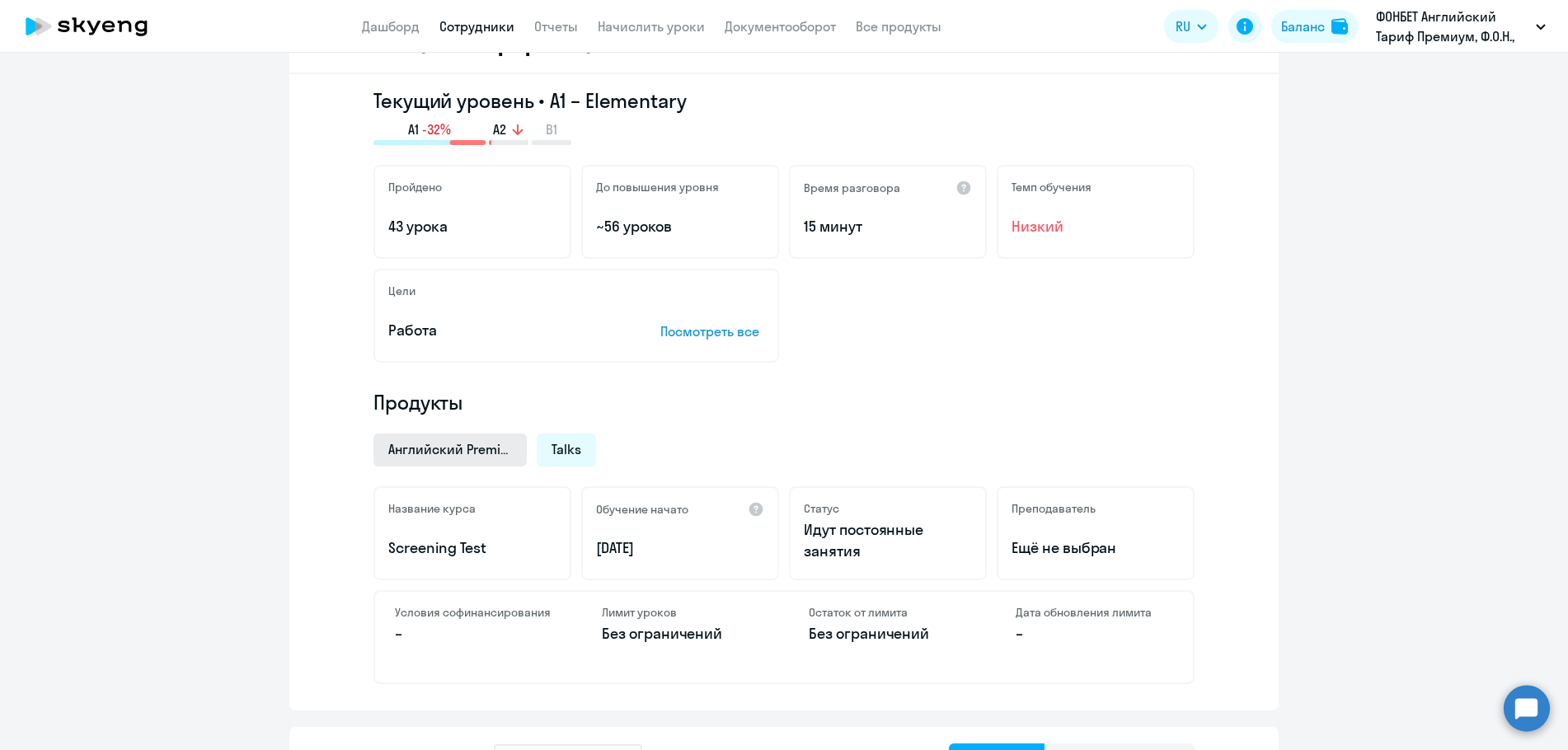
click at [427, 454] on span "Английский Premium" at bounding box center [449, 449] width 124 height 18
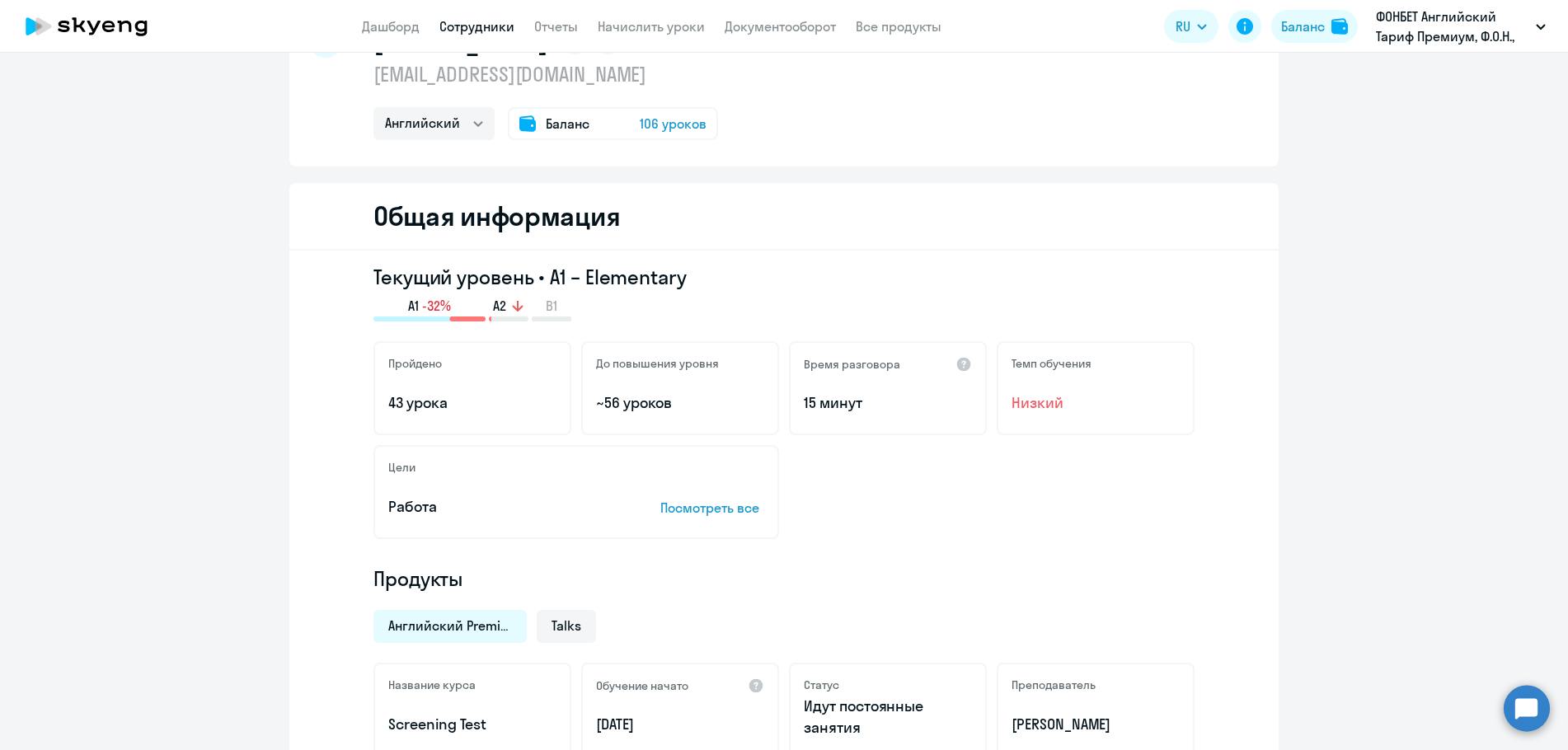
scroll to position [0, 0]
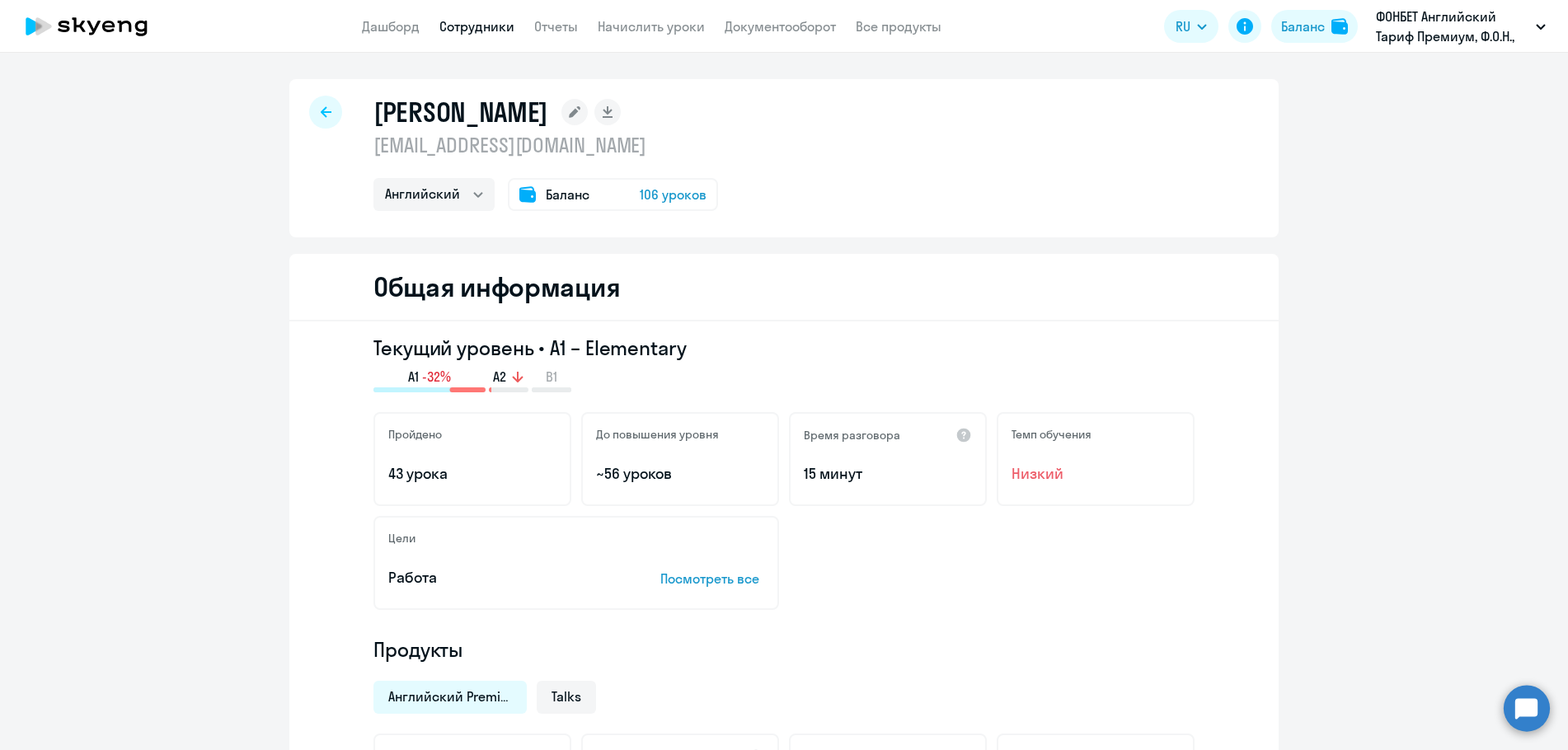
click at [446, 25] on link "Сотрудники" at bounding box center [476, 26] width 75 height 17
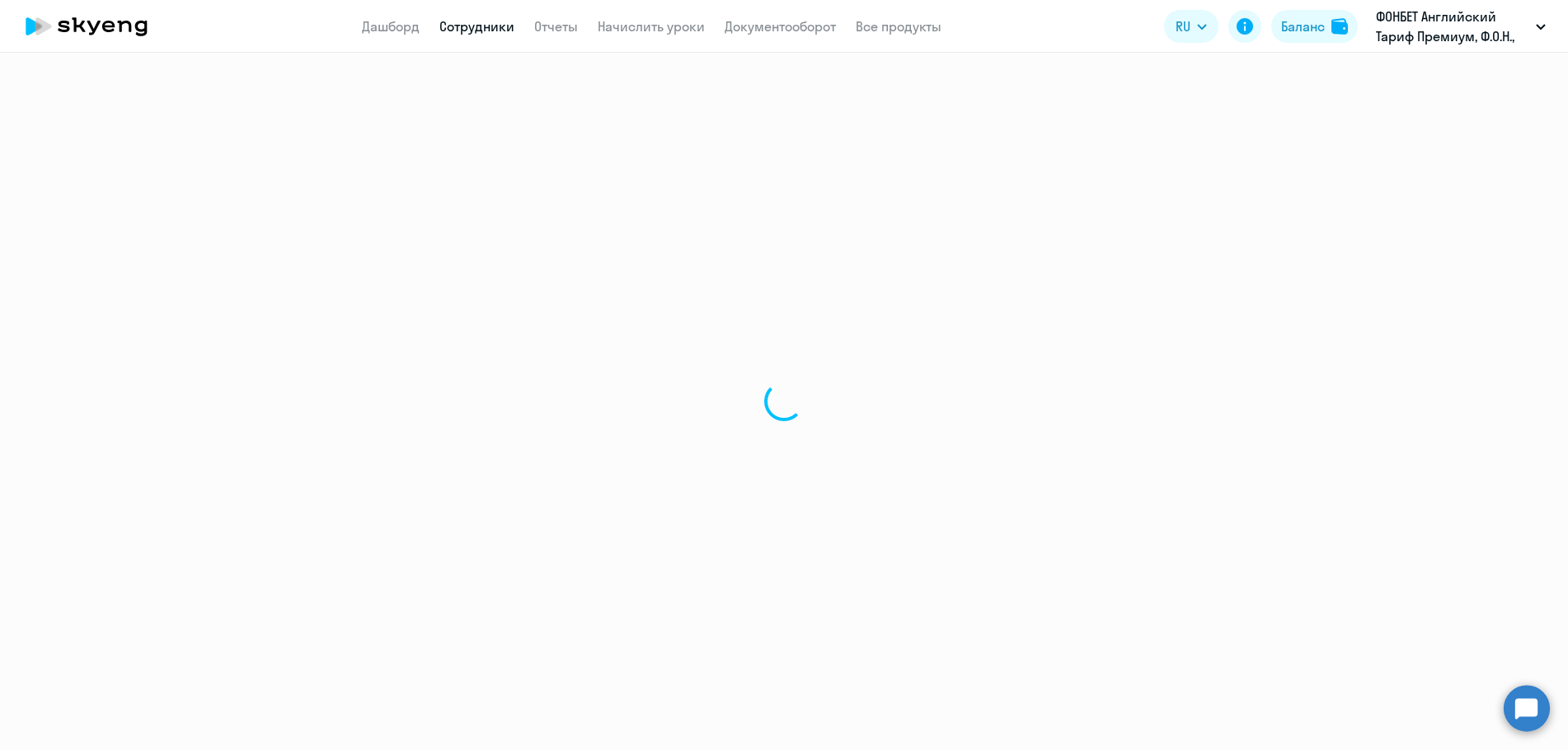
select select "30"
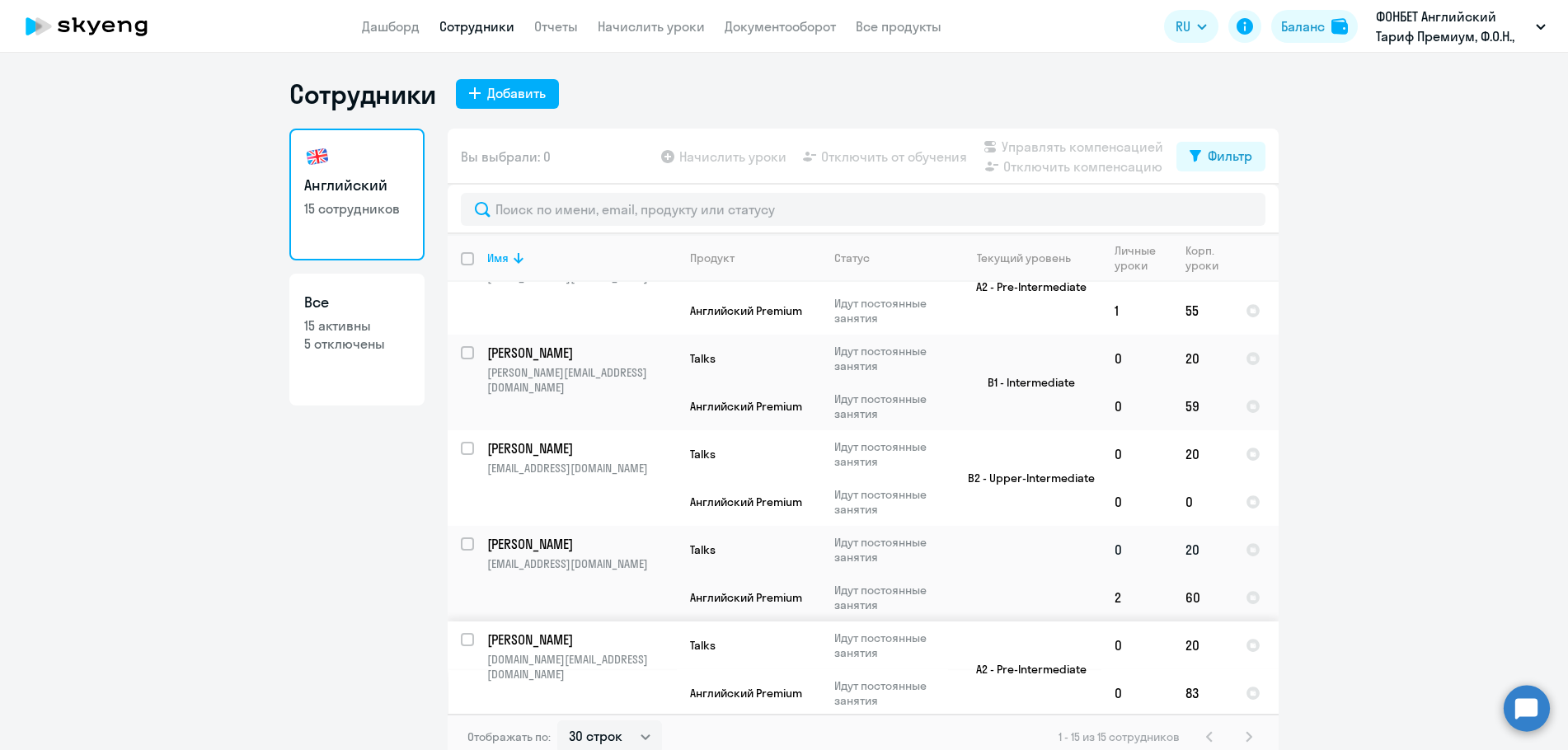
scroll to position [1003, 0]
